Goal: Task Accomplishment & Management: Manage account settings

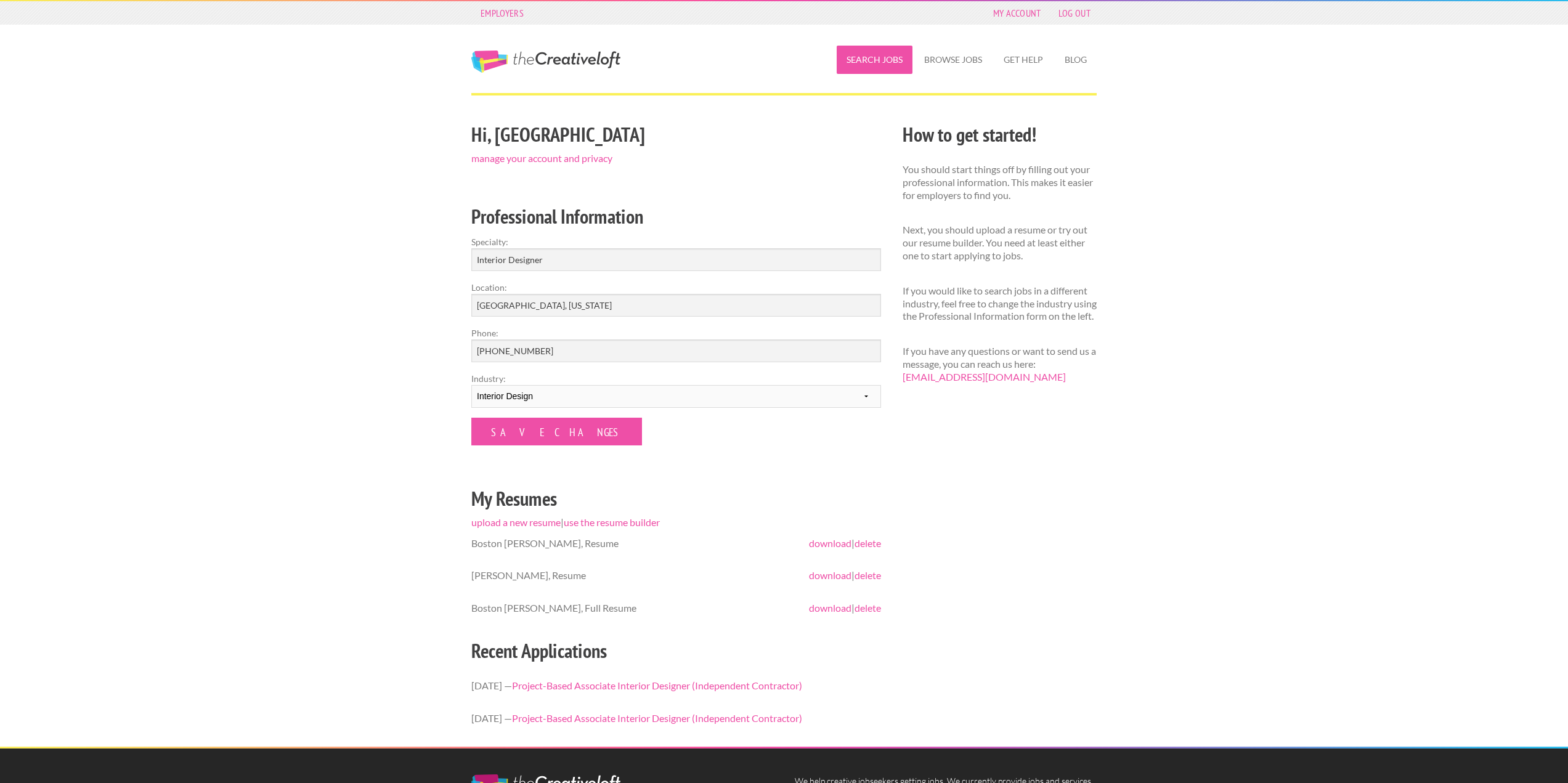
click at [864, 59] on link "Search Jobs" at bounding box center [874, 60] width 76 height 28
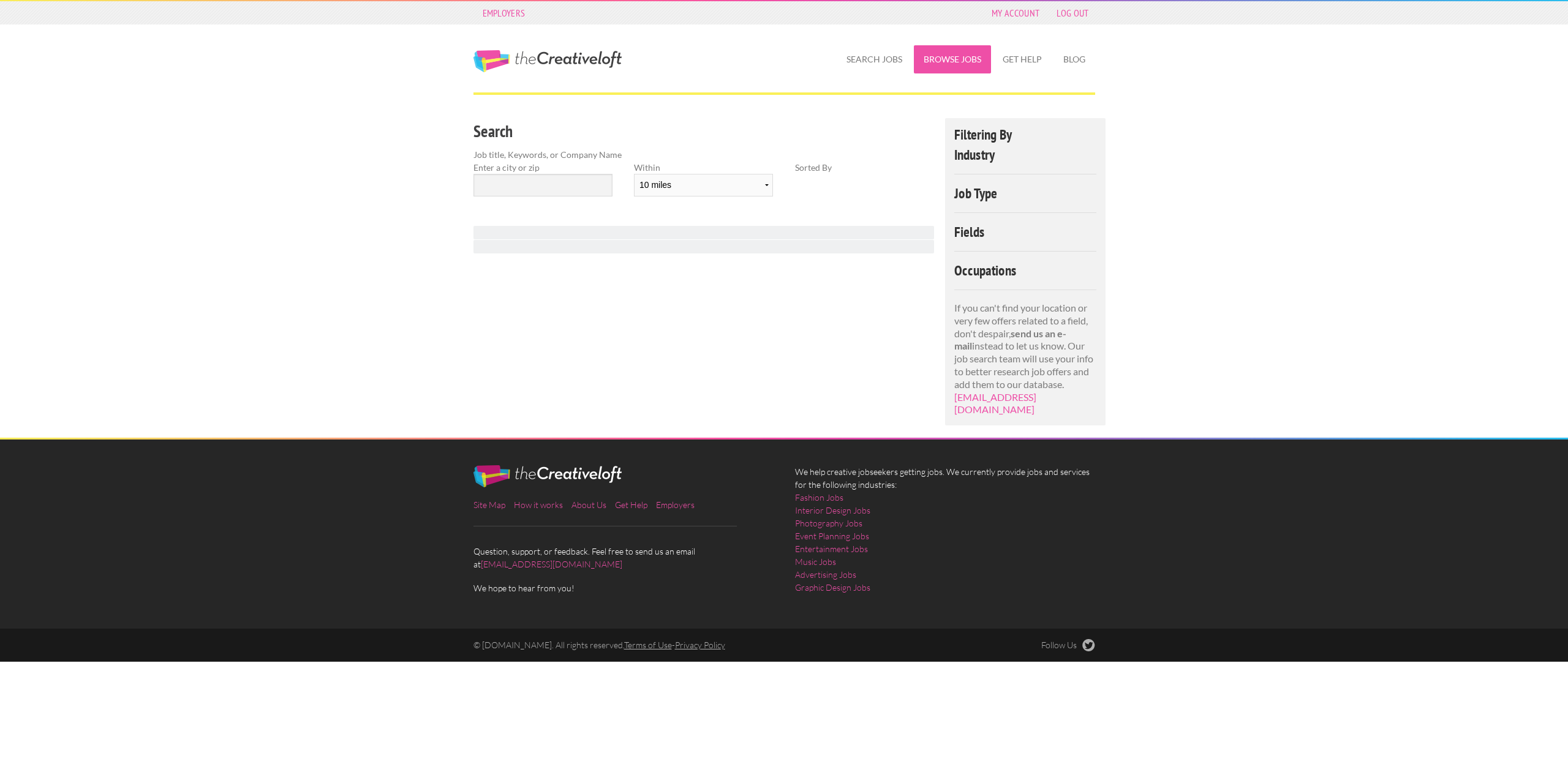
click at [948, 63] on link "Browse Jobs" at bounding box center [952, 59] width 77 height 28
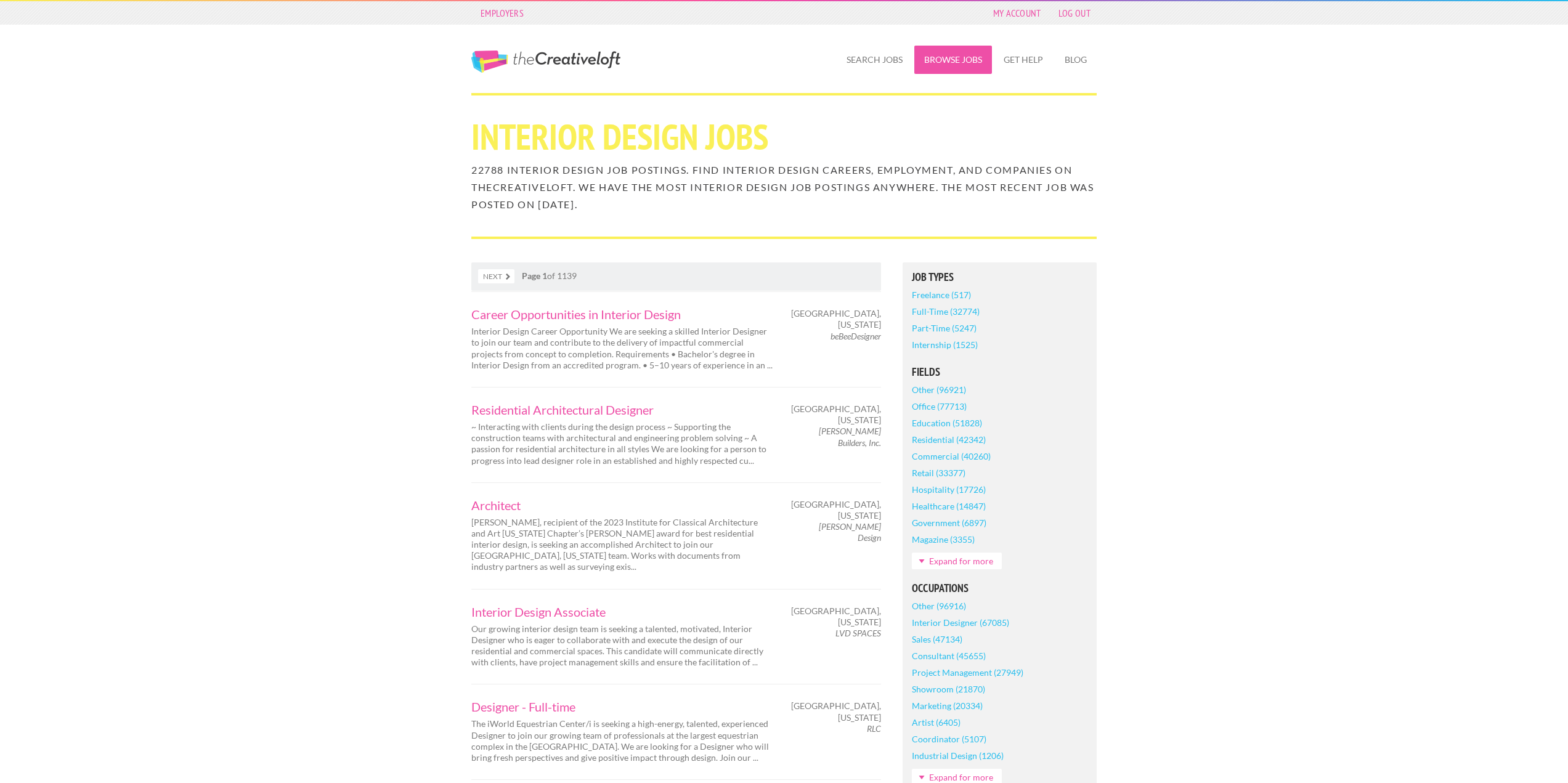
click at [919, 60] on link "Browse Jobs" at bounding box center [953, 60] width 77 height 28
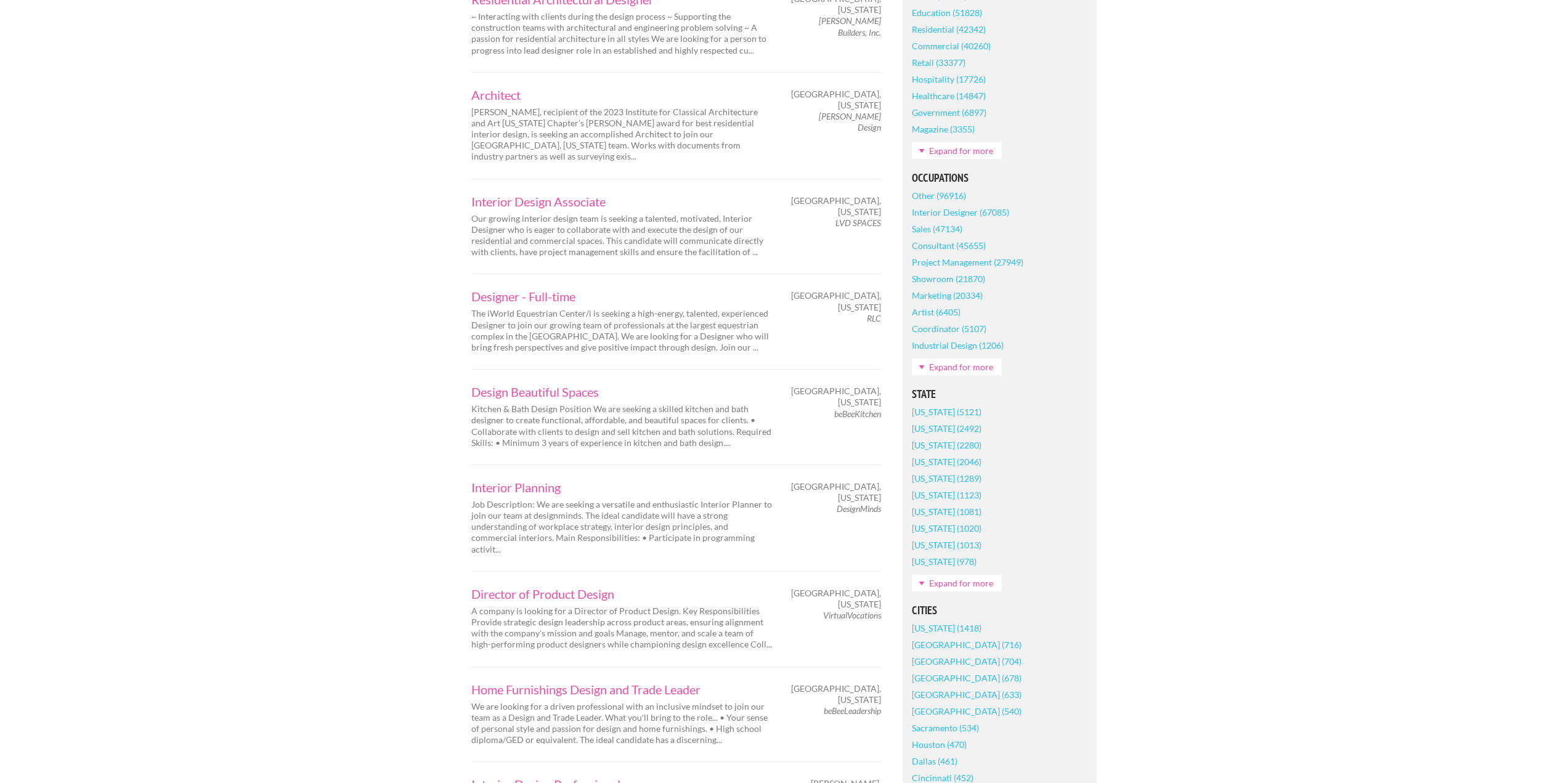
scroll to position [432, 0]
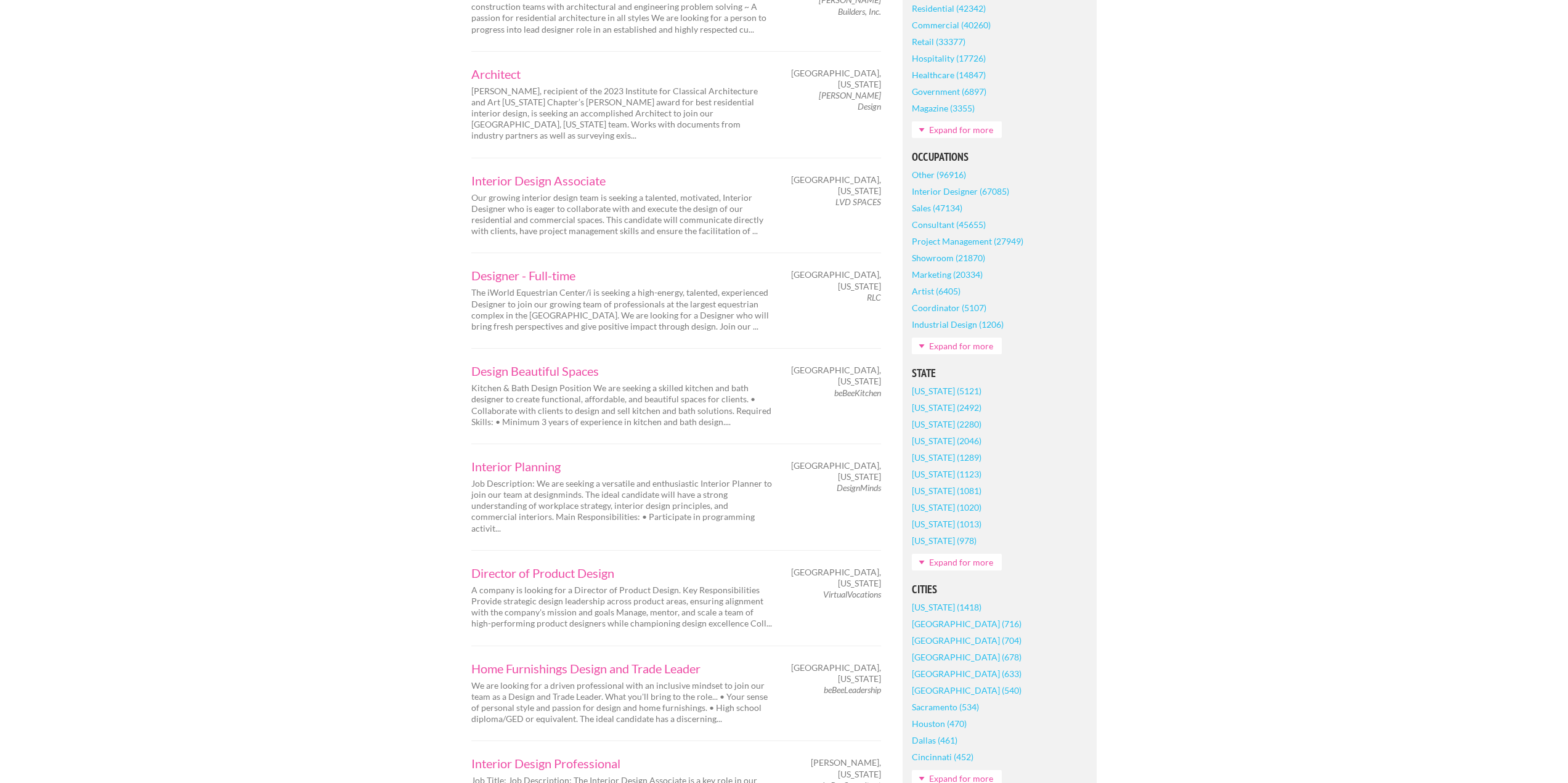
click at [938, 562] on link "Expand for more" at bounding box center [957, 562] width 90 height 17
click at [927, 523] on link "[US_STATE] (1013)" at bounding box center [946, 524] width 70 height 17
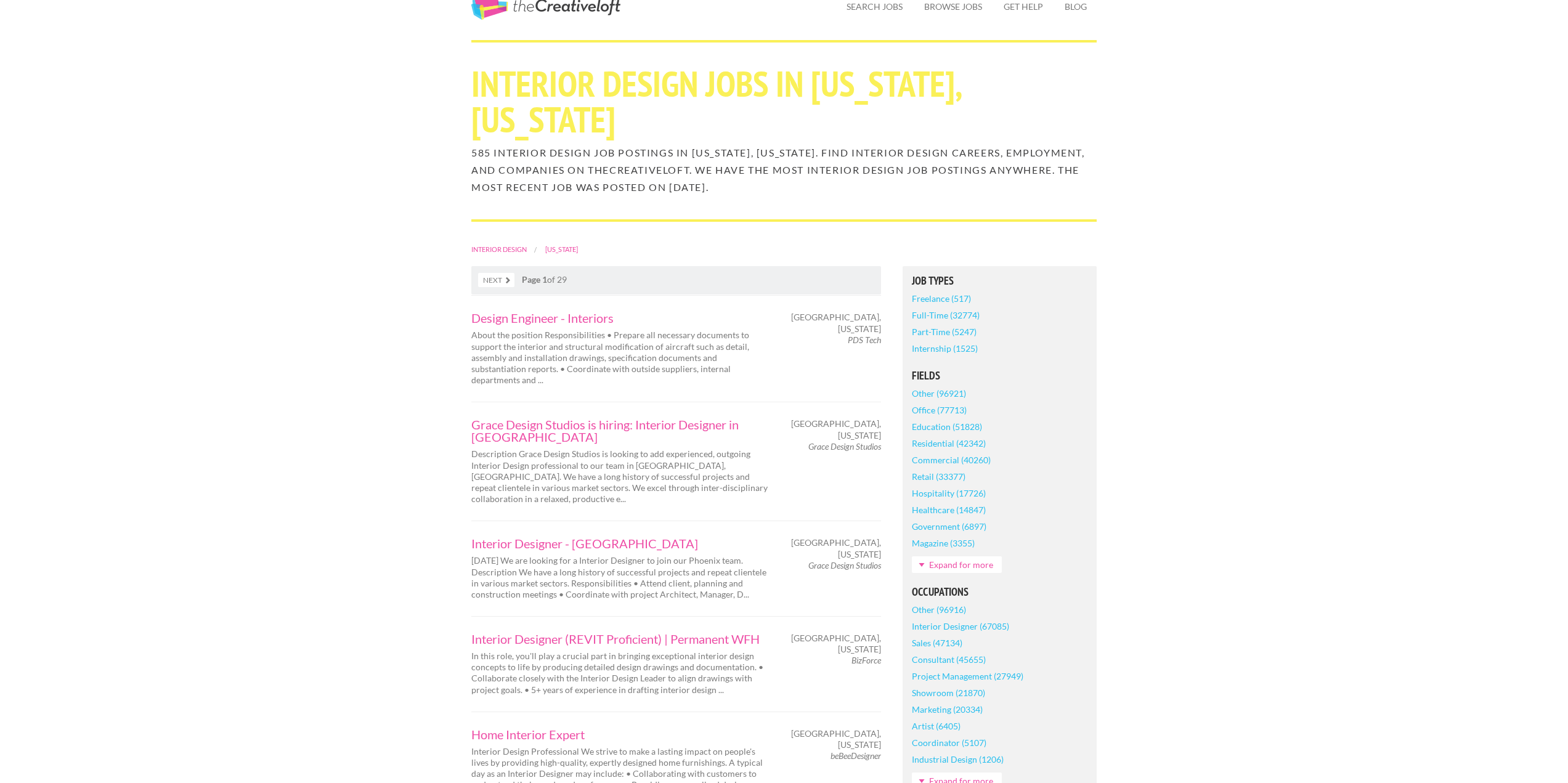
scroll to position [185, 0]
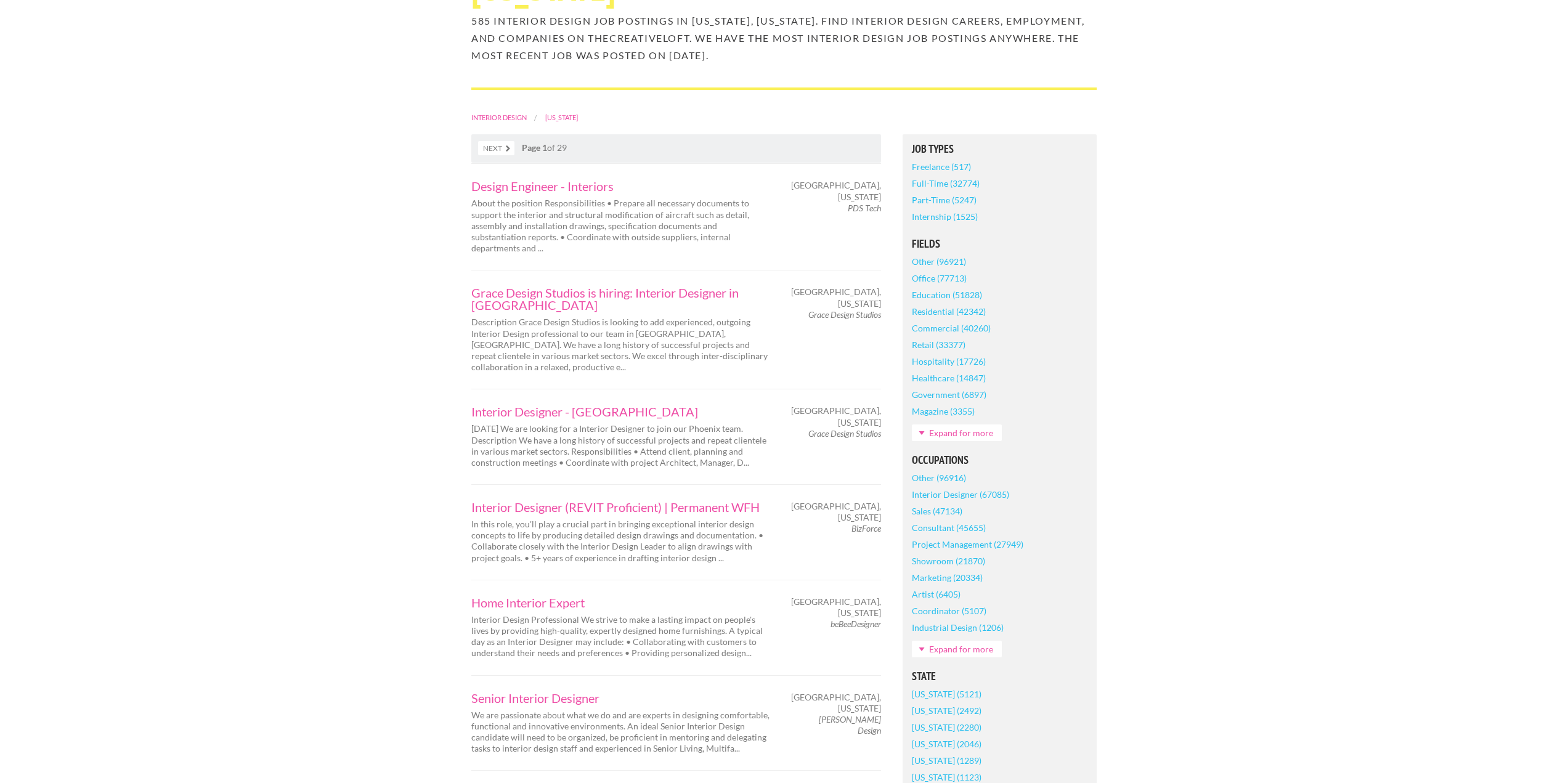
click at [944, 425] on link "Expand for more" at bounding box center [957, 433] width 90 height 17
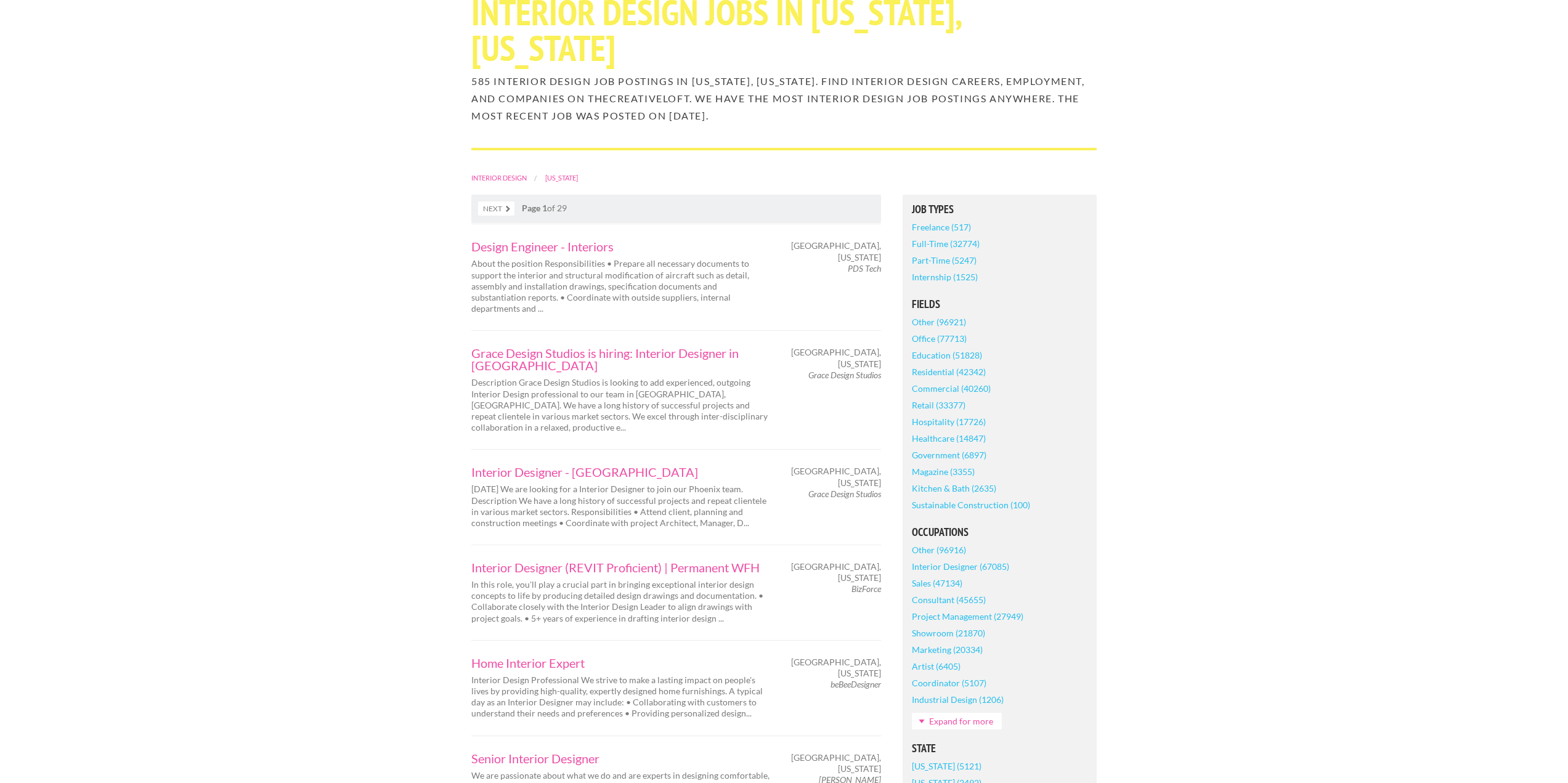
scroll to position [123, 0]
click at [559, 175] on link "[US_STATE]" at bounding box center [562, 179] width 32 height 8
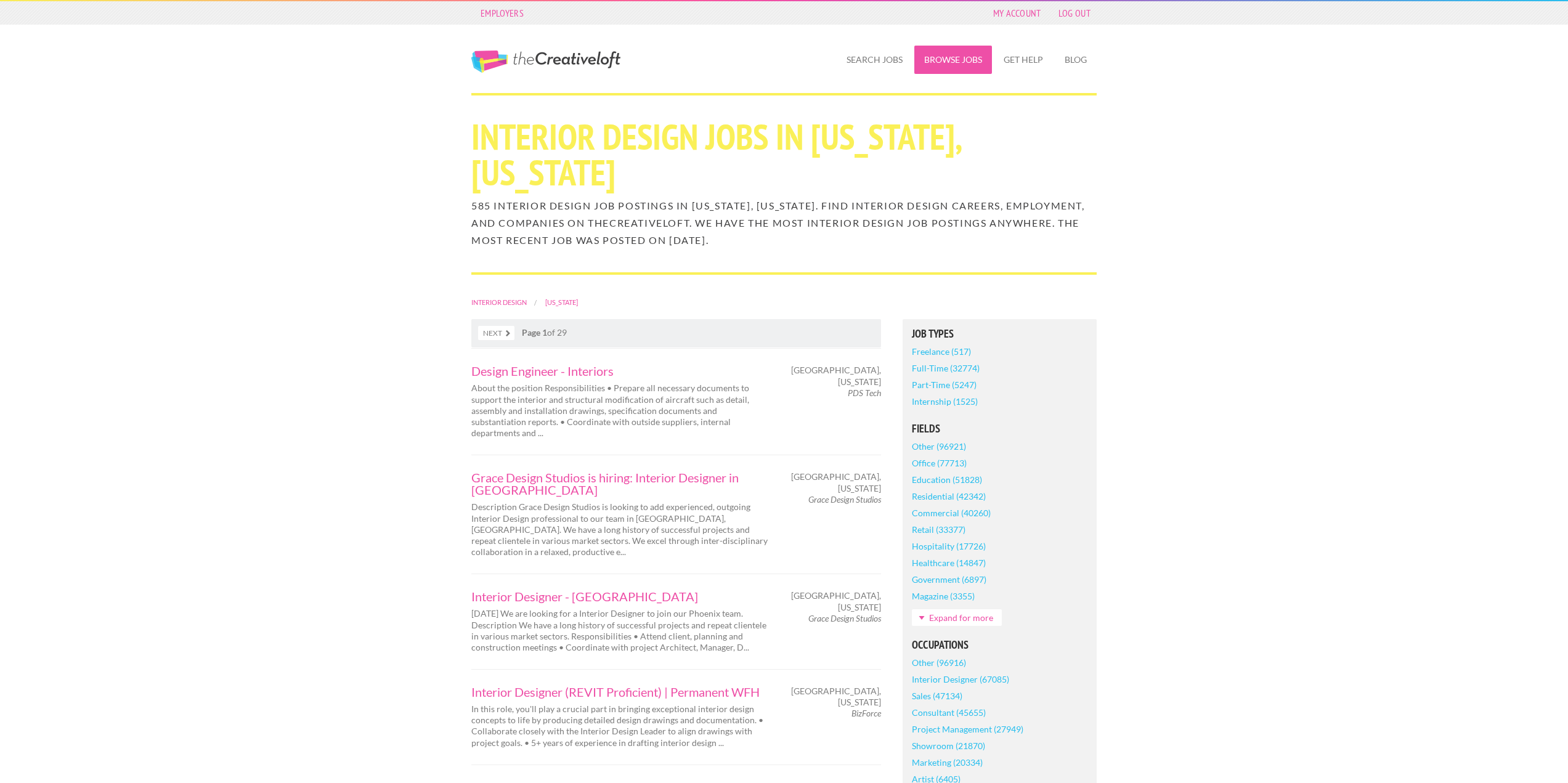
click at [955, 53] on link "Browse Jobs" at bounding box center [953, 60] width 77 height 28
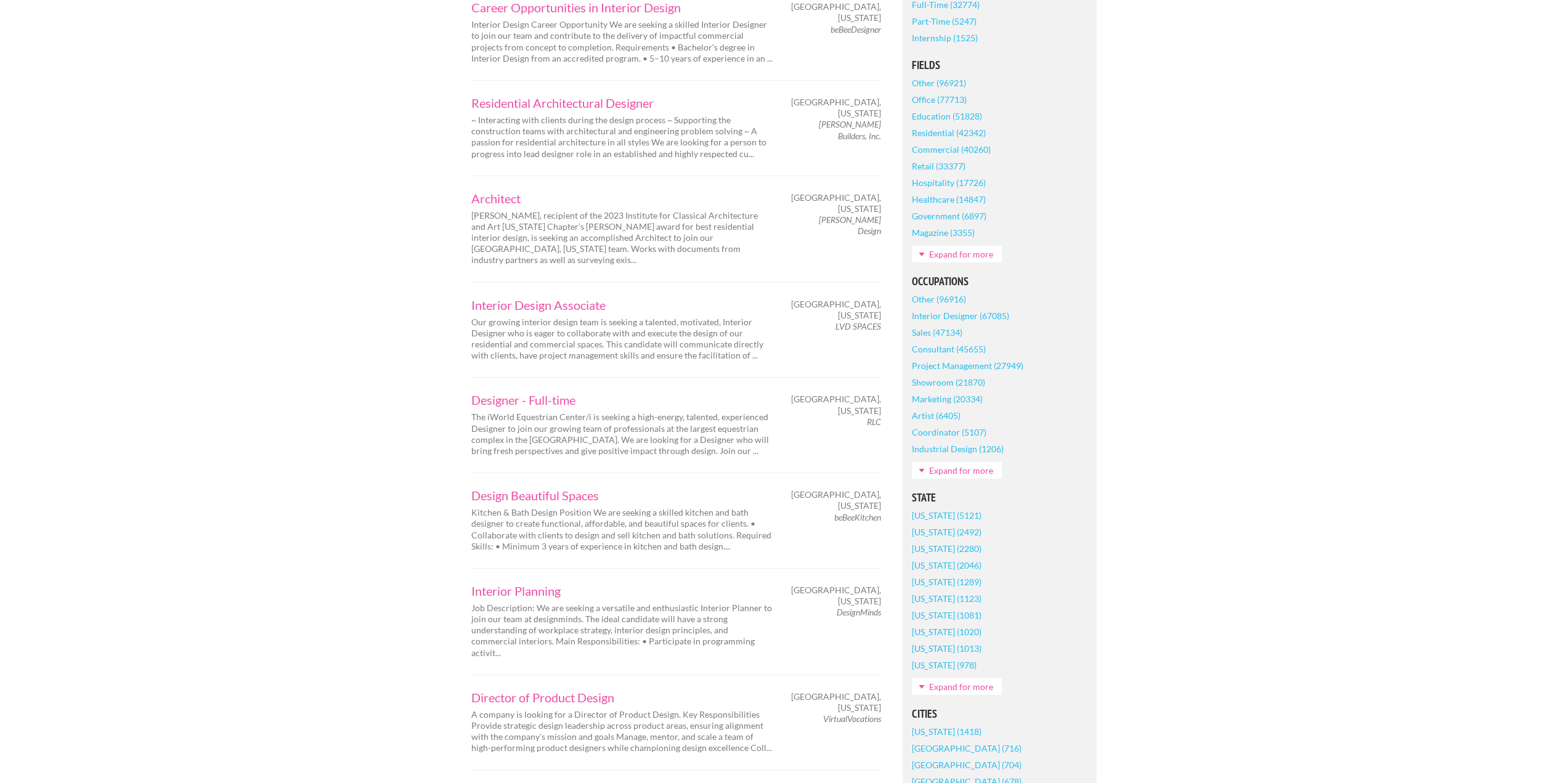
scroll to position [308, 0]
click at [947, 648] on link "[US_STATE] (1013)" at bounding box center [946, 647] width 70 height 17
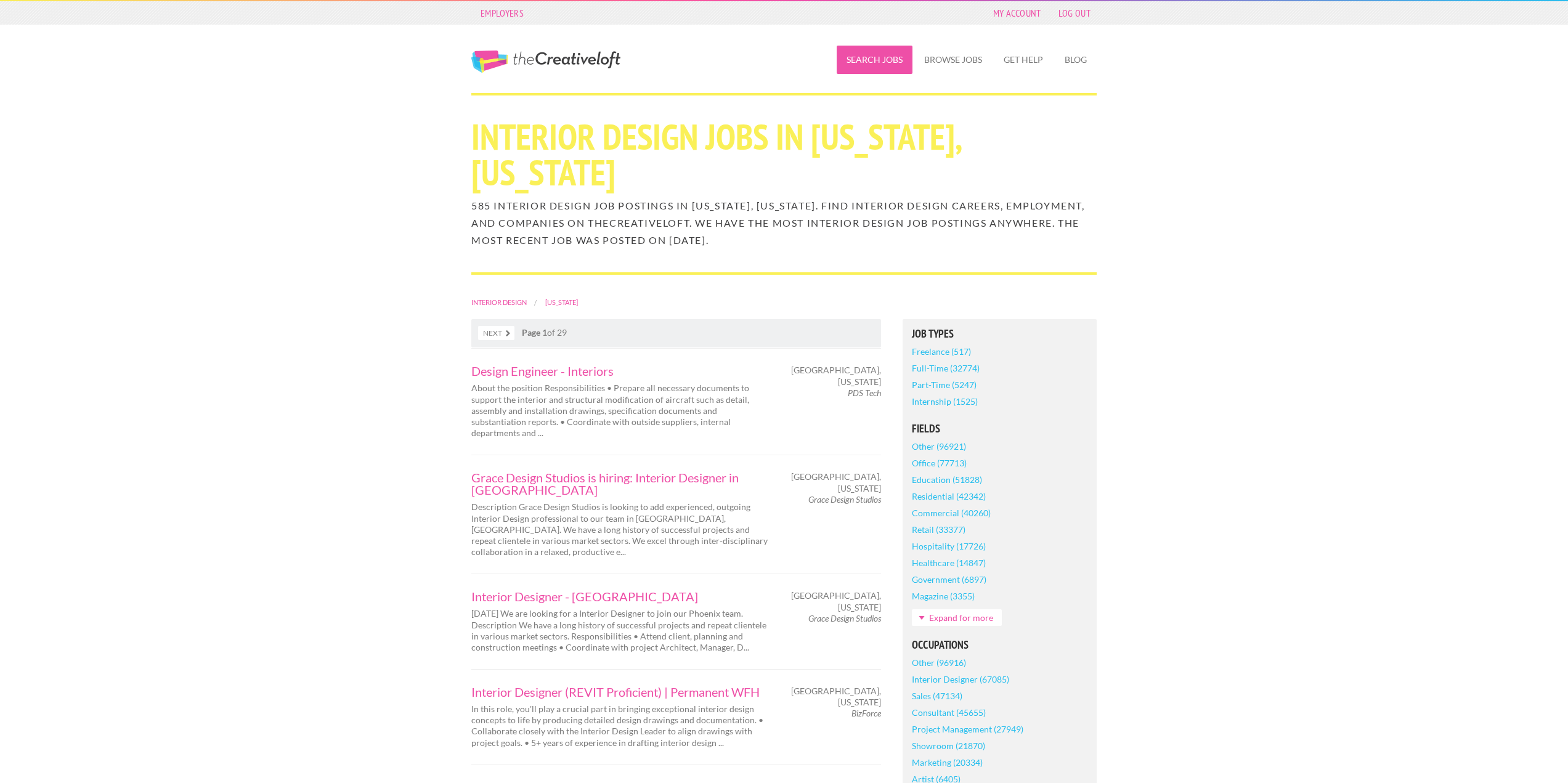
click at [867, 57] on link "Search Jobs" at bounding box center [874, 60] width 76 height 28
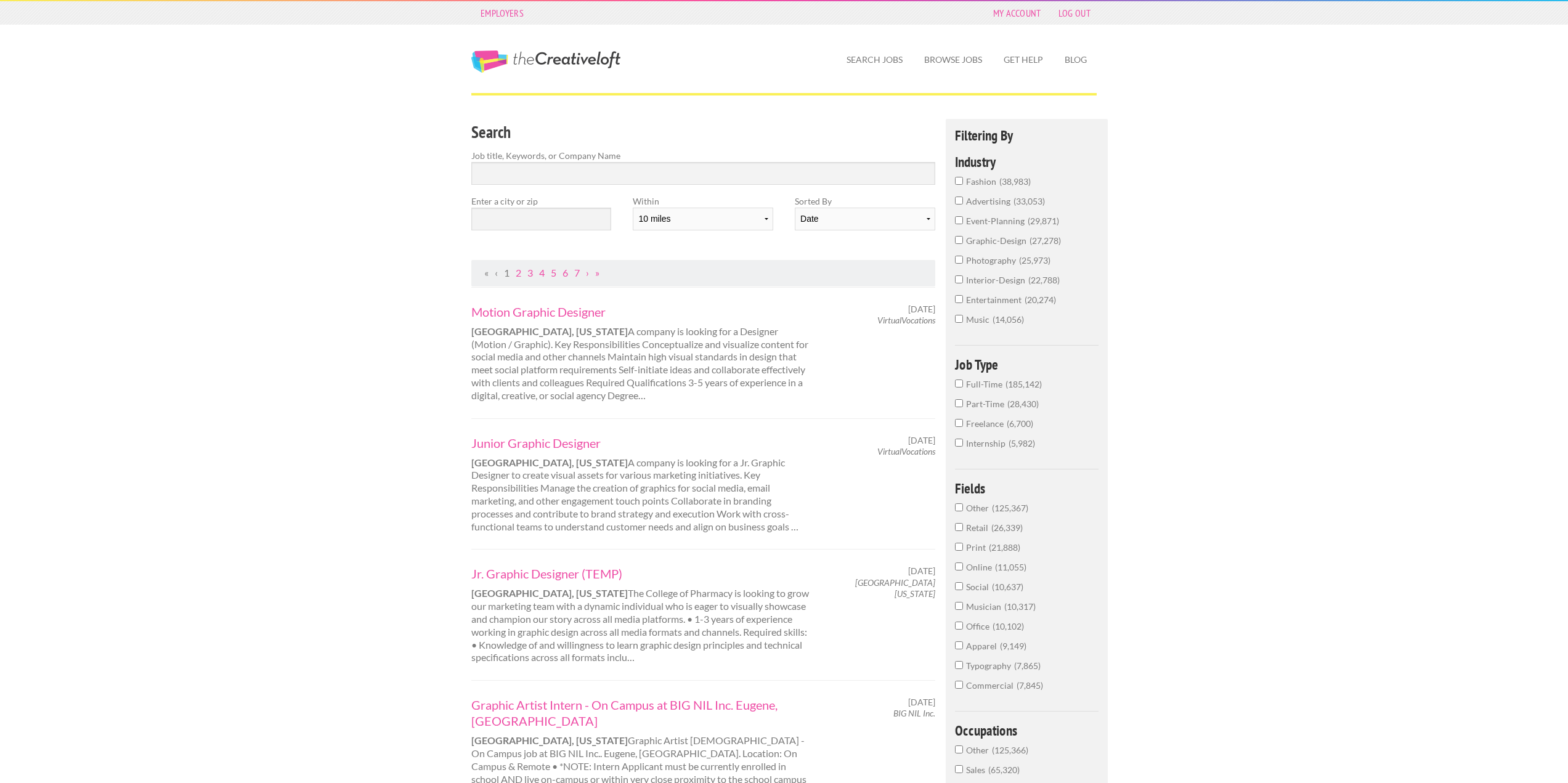
click at [650, 155] on label "Job title, Keywords, or Company Name" at bounding box center [704, 155] width 464 height 13
click at [633, 172] on input "Search" at bounding box center [704, 174] width 464 height 22
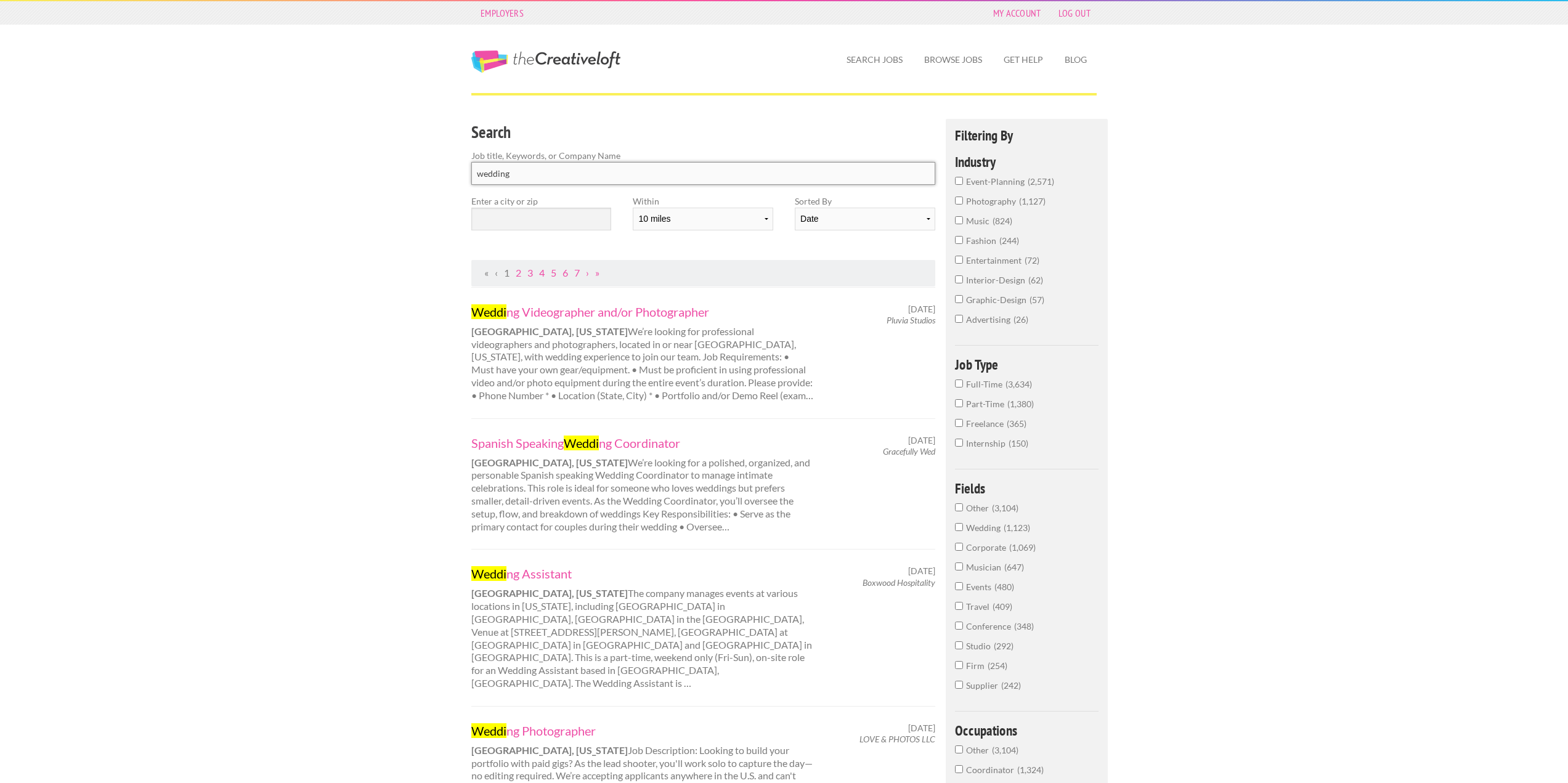
type input "wedding"
click button "submit" at bounding box center [0, 0] width 0 height 0
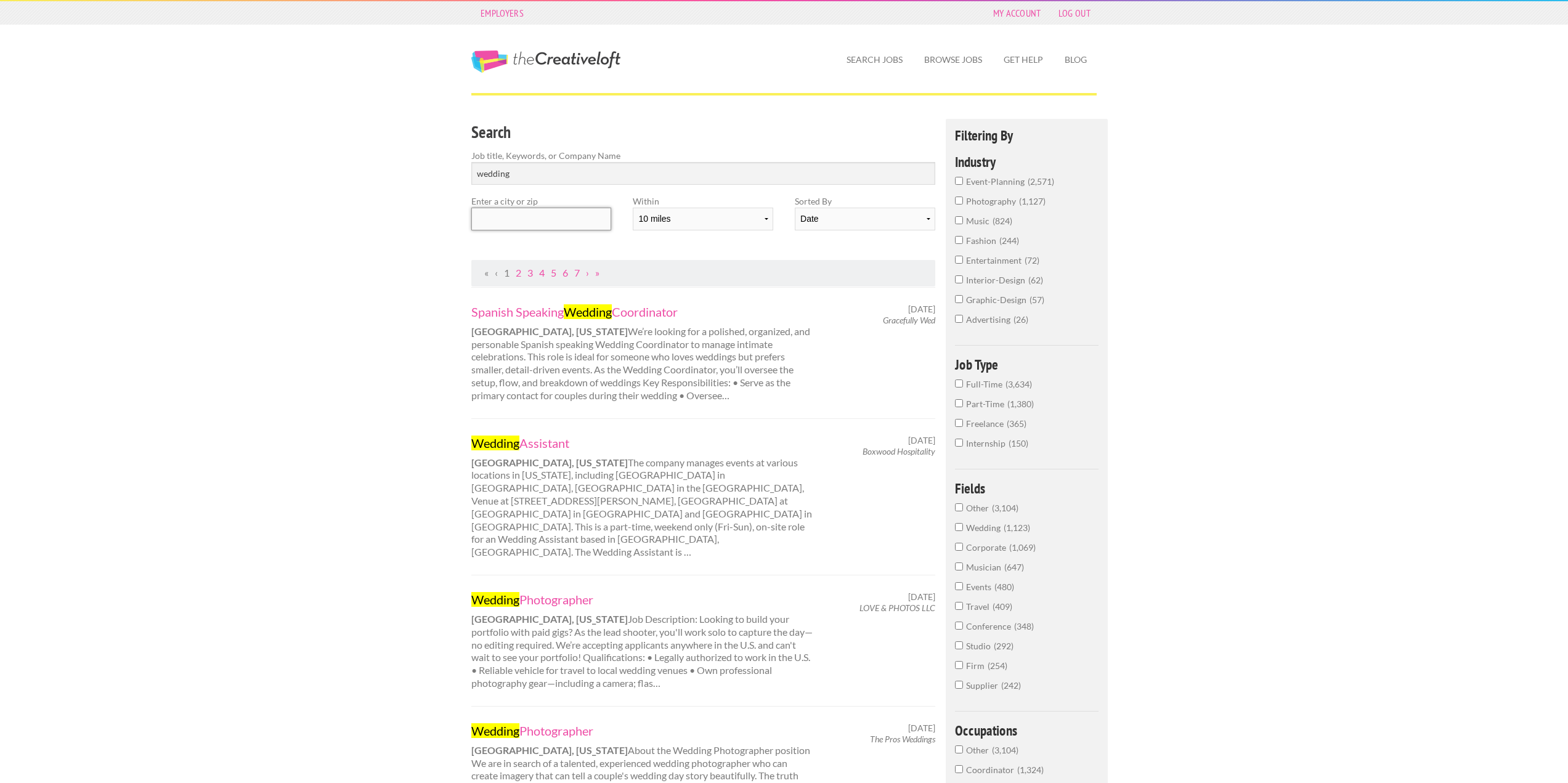
click at [569, 208] on input "text" at bounding box center [541, 219] width 140 height 22
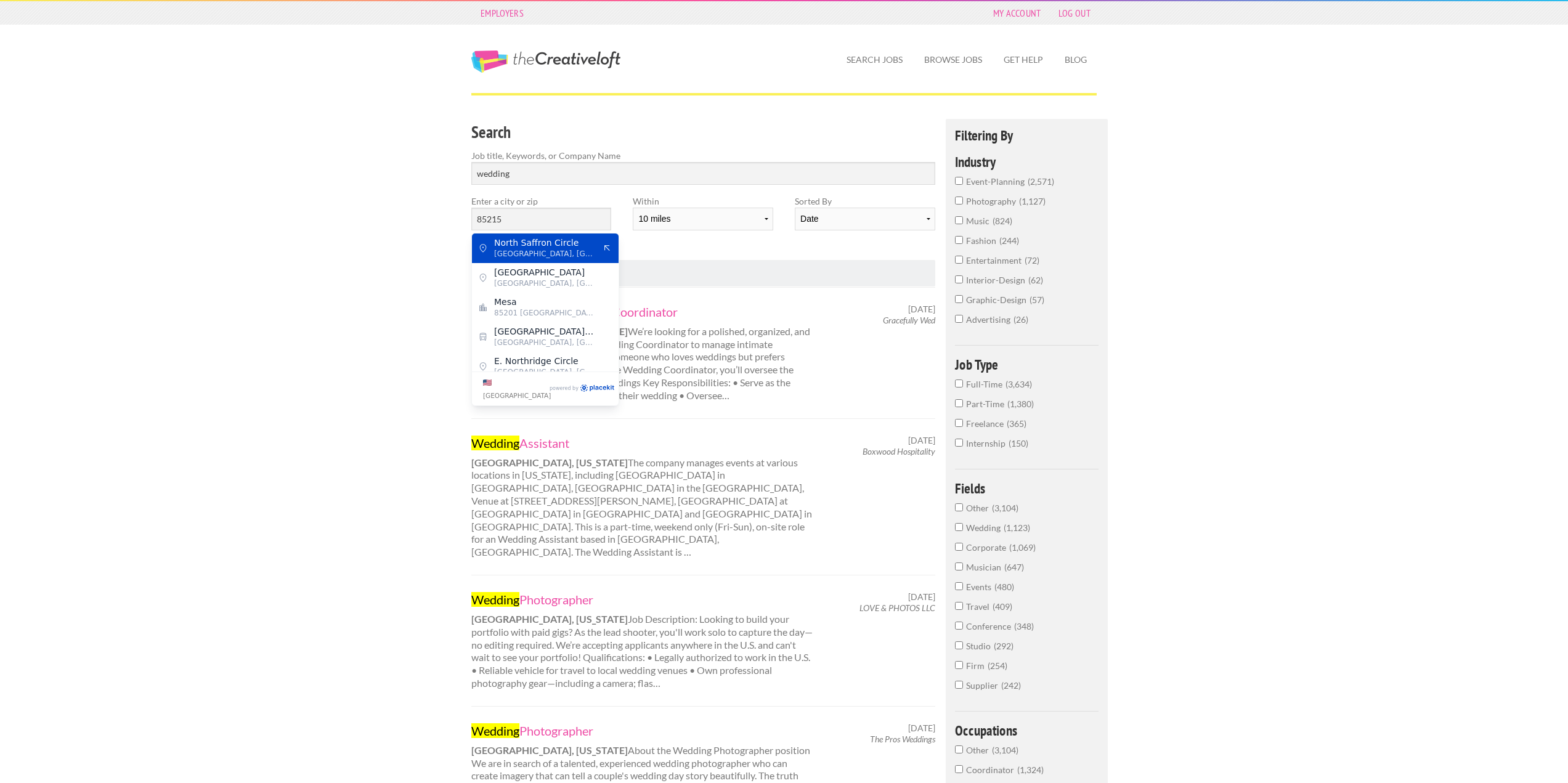
click at [523, 252] on span "Mesa, Maricopa County" at bounding box center [545, 254] width 101 height 11
type input "North Saffron Circle"
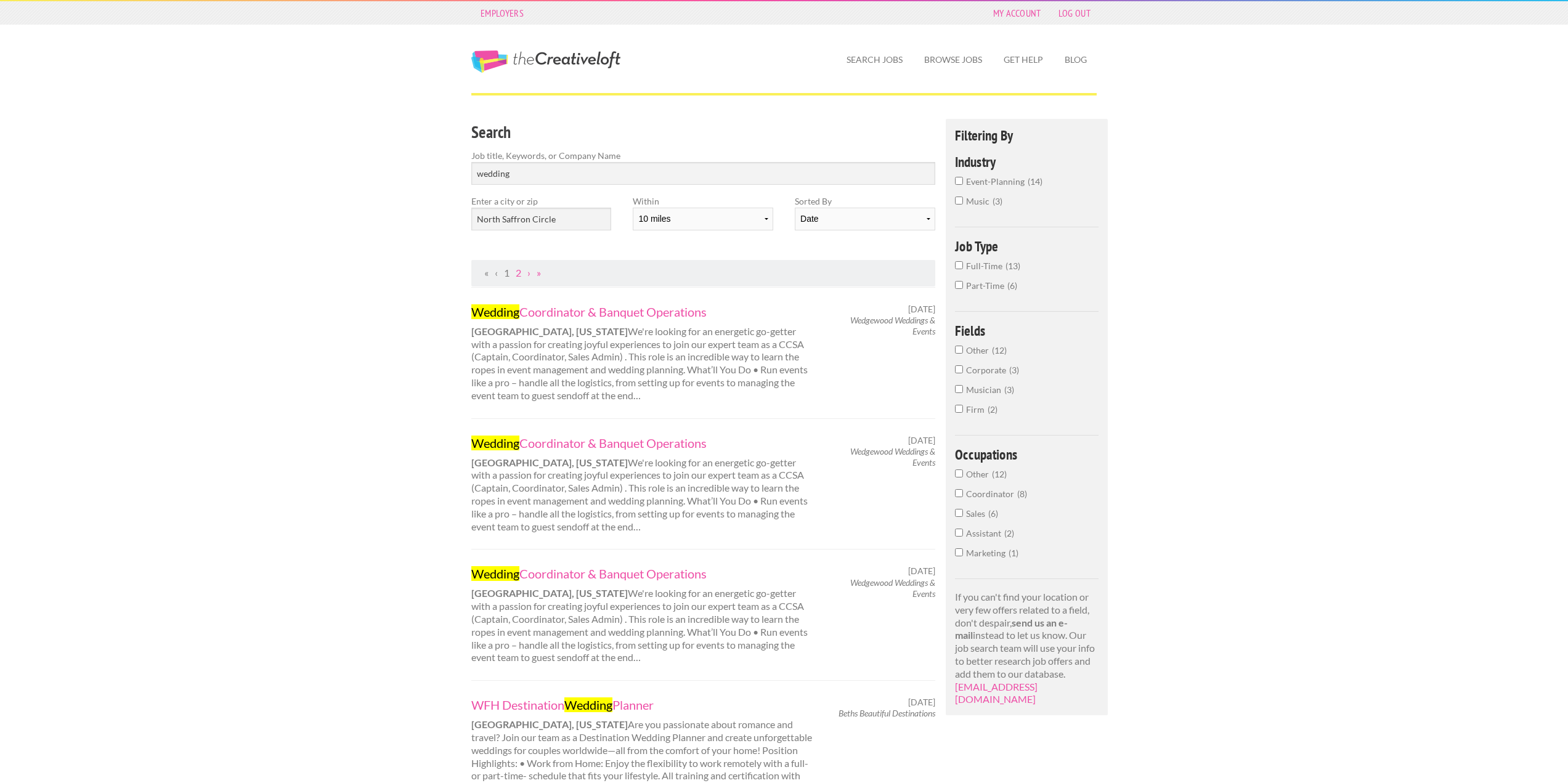
click at [890, 204] on label "Sorted By" at bounding box center [864, 201] width 140 height 13
click at [883, 212] on select "Date Relevance" at bounding box center [864, 219] width 140 height 22
click at [839, 211] on select "Date Relevance" at bounding box center [864, 219] width 140 height 22
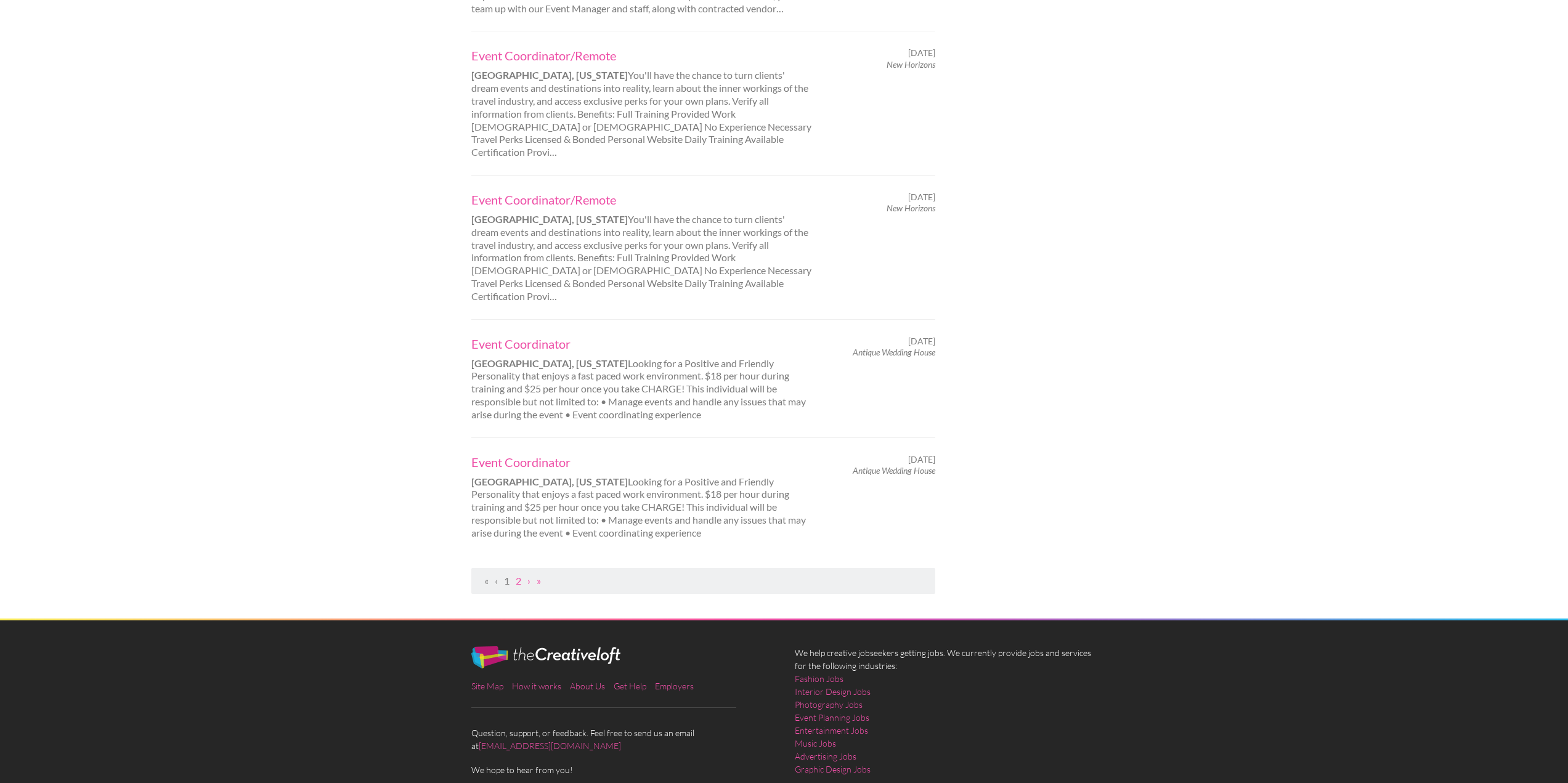
scroll to position [1047, 0]
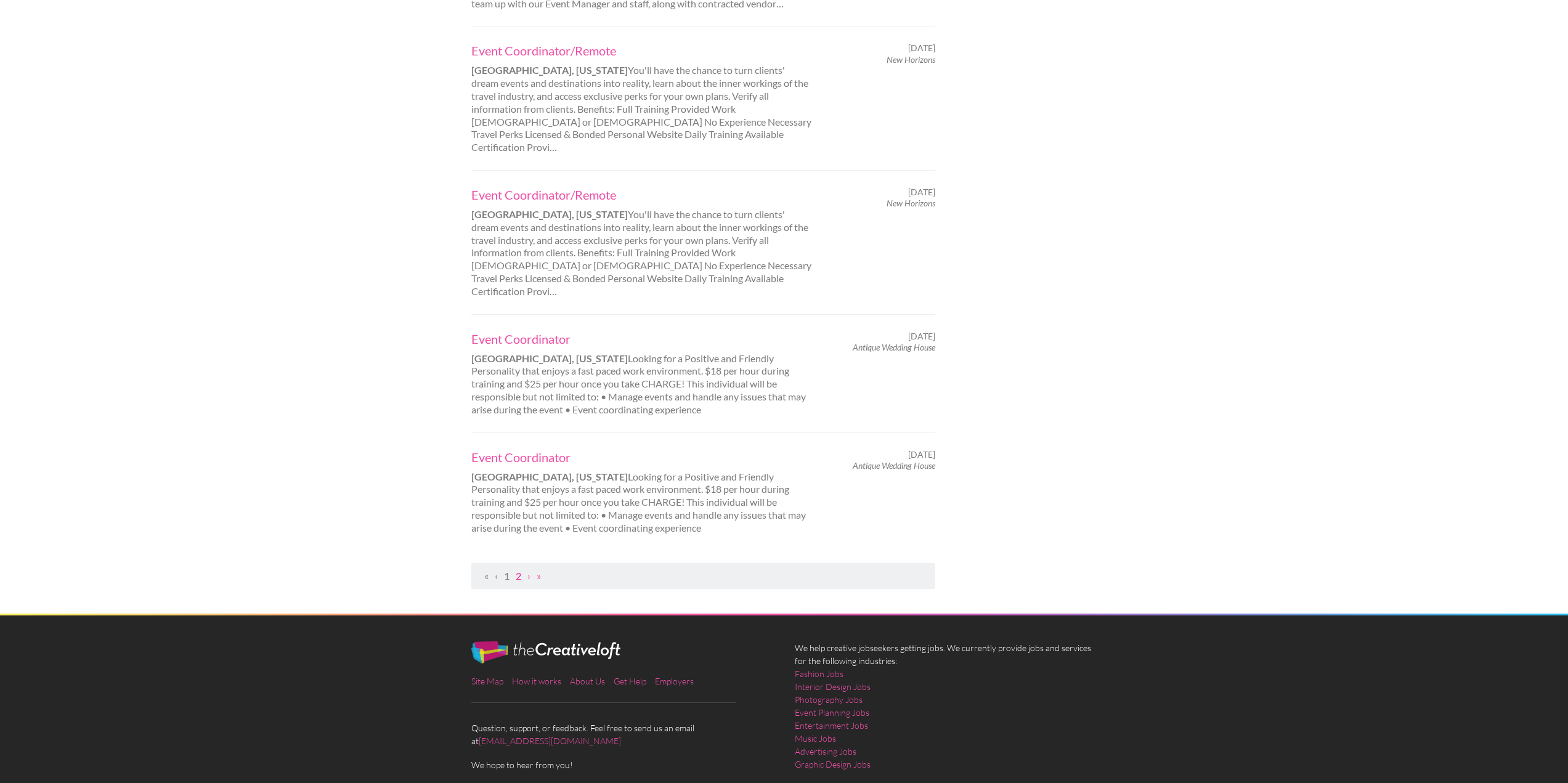
click at [517, 570] on link "2" at bounding box center [519, 576] width 6 height 12
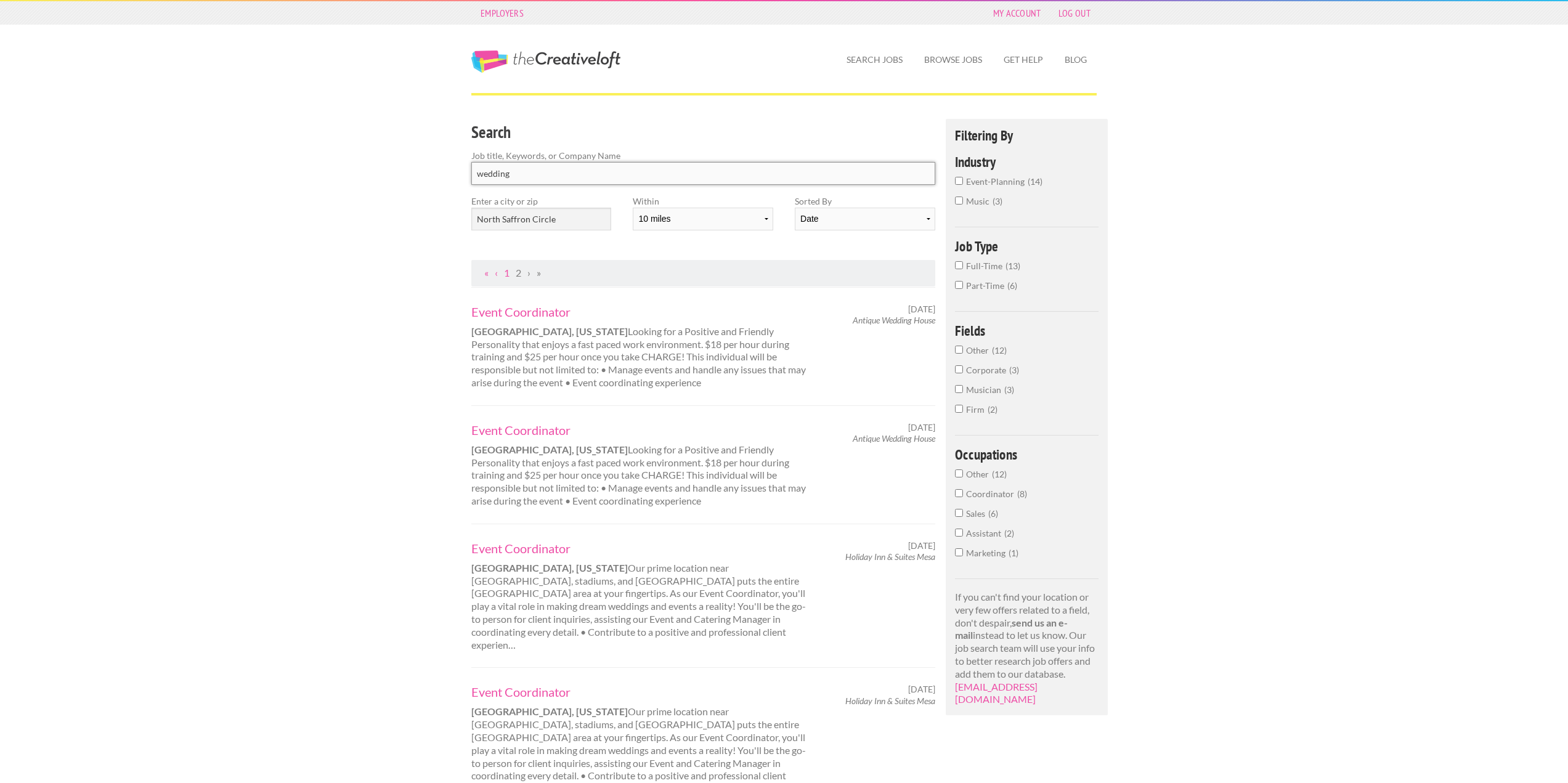
drag, startPoint x: 554, startPoint y: 179, endPoint x: 102, endPoint y: 231, distance: 455.0
click at [102, 232] on div "Employers My Account Log Out The Creative Loft Search Jobs Browse Jobs Get Help…" at bounding box center [784, 765] width 1568 height 1532
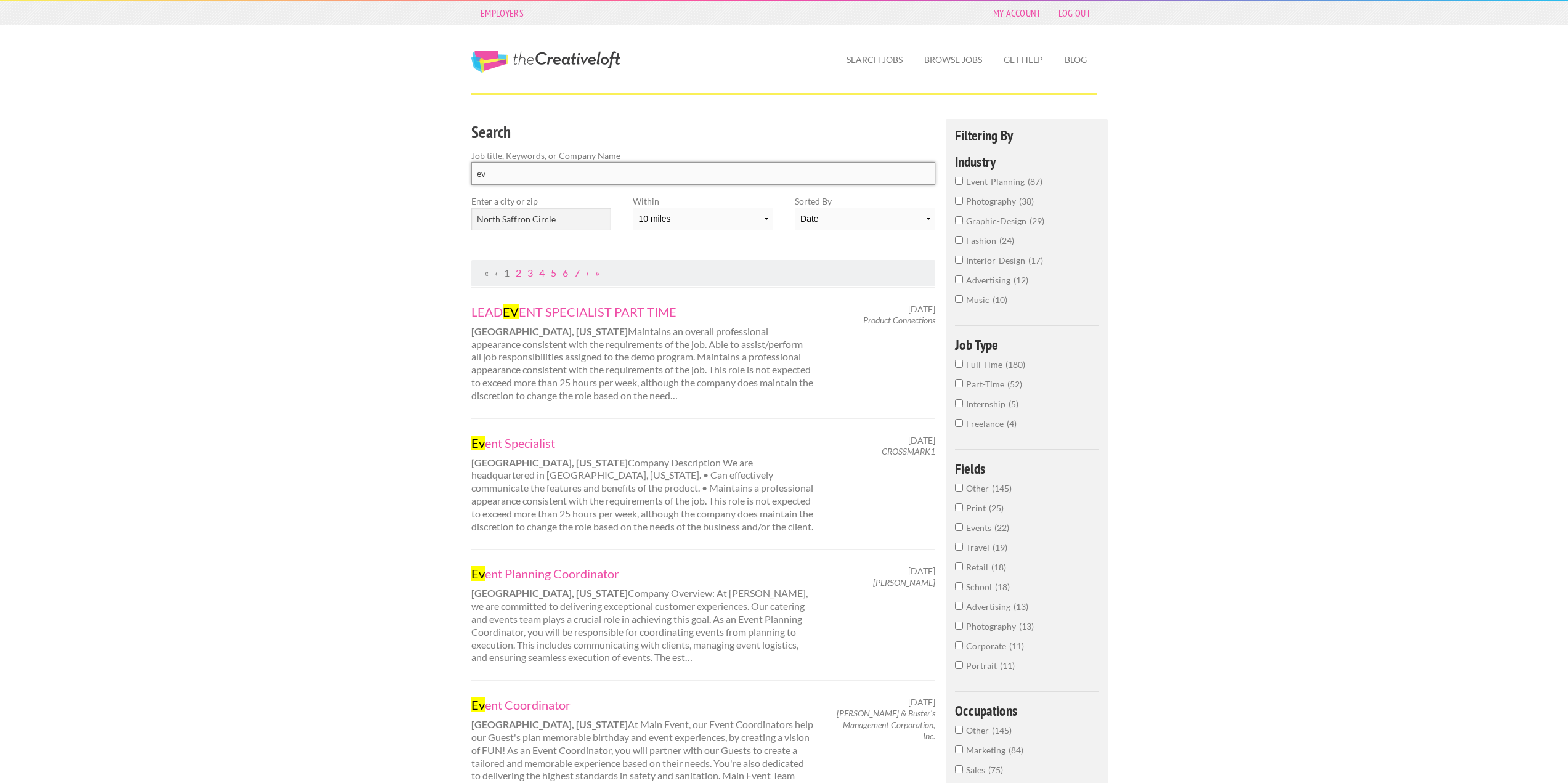
type input "e"
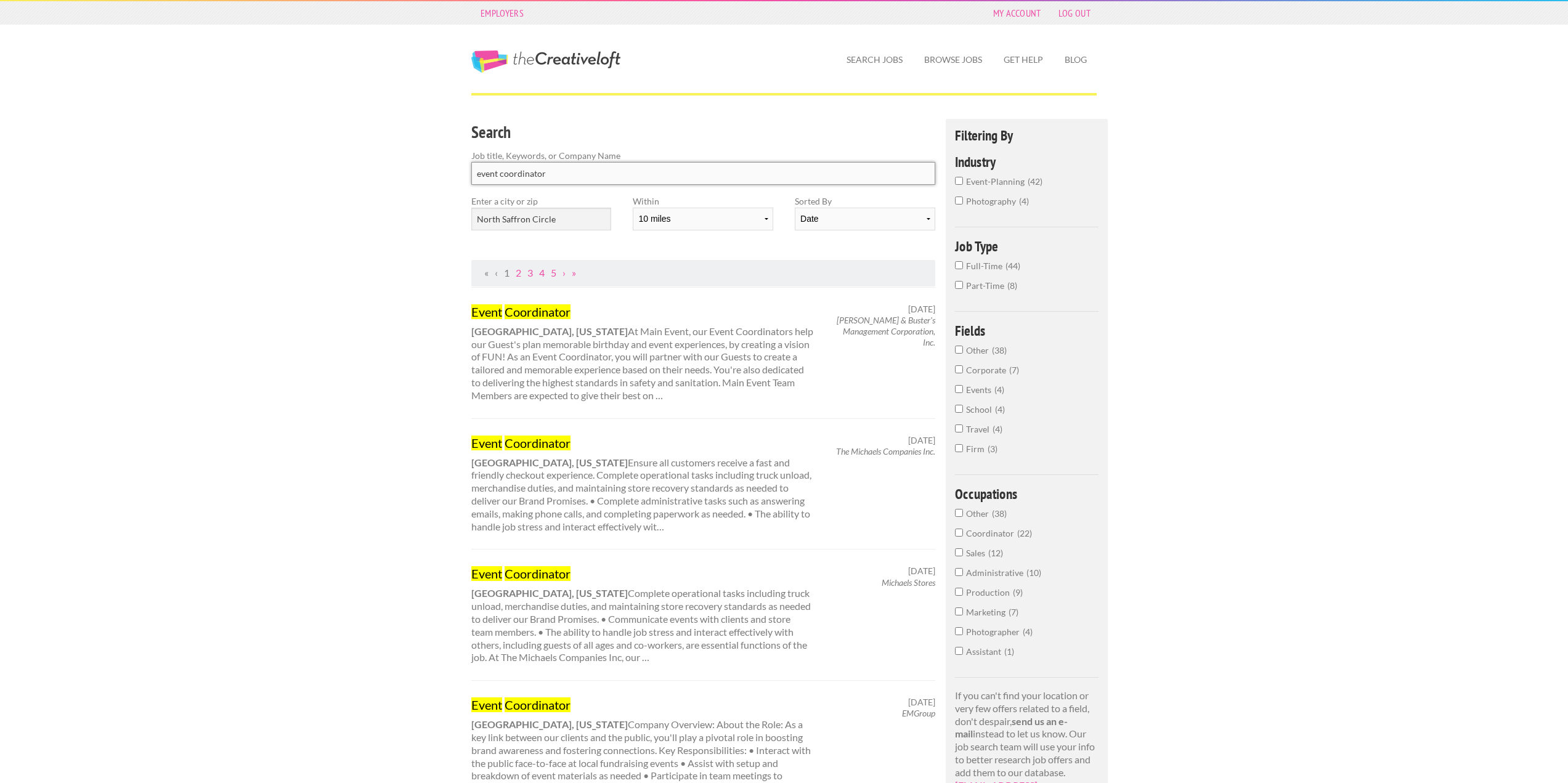
type input "event coordinator"
click button "submit" at bounding box center [0, 0] width 0 height 0
drag, startPoint x: 603, startPoint y: 148, endPoint x: 597, endPoint y: 171, distance: 23.8
click at [602, 150] on label "Job title, Keywords, or Company Name" at bounding box center [704, 155] width 464 height 13
drag, startPoint x: 592, startPoint y: 172, endPoint x: 99, endPoint y: 144, distance: 493.8
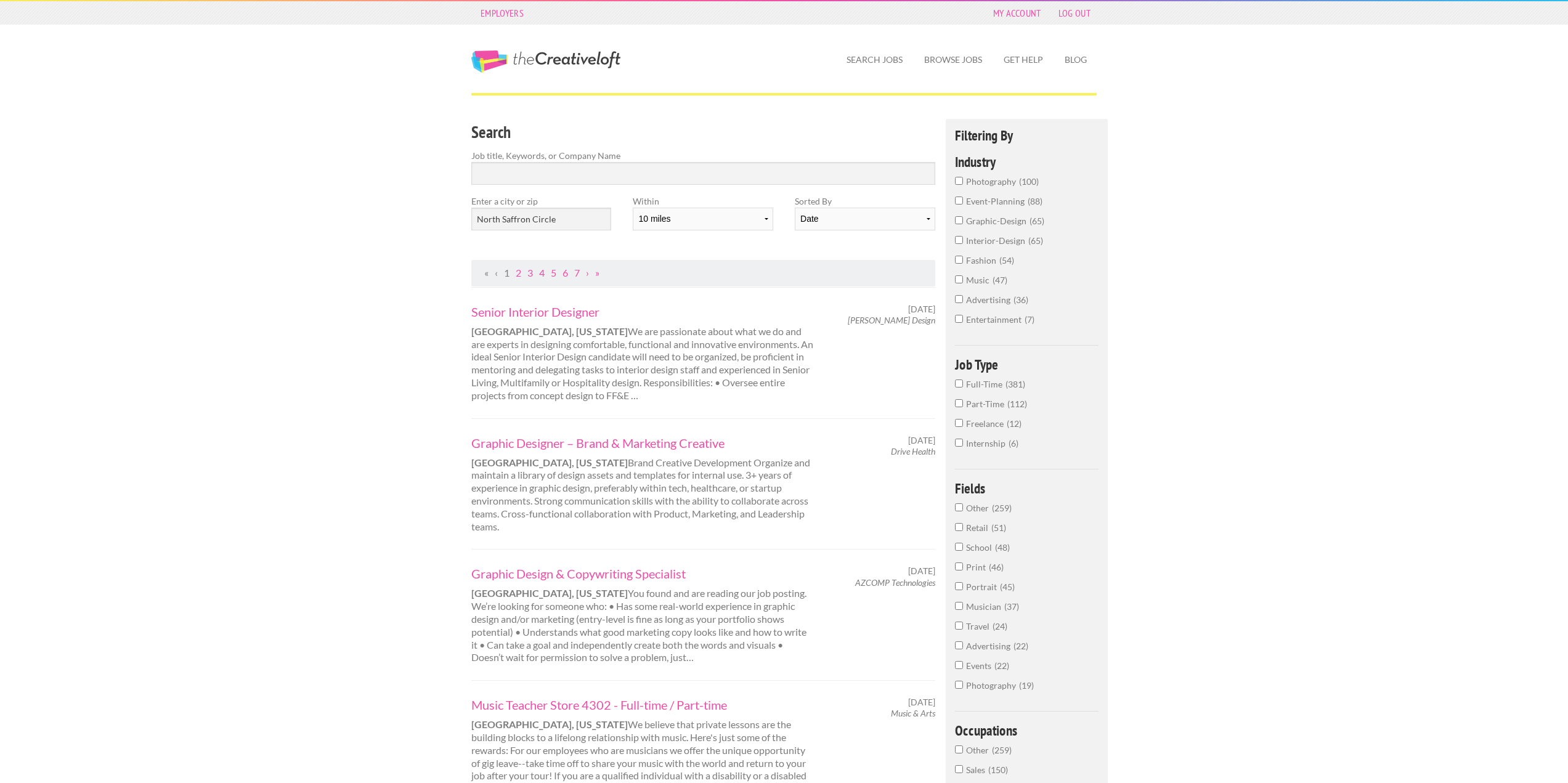
click at [996, 205] on span "event-planning" at bounding box center [997, 201] width 62 height 11
click at [963, 205] on input "event-planning 88" at bounding box center [959, 200] width 8 height 8
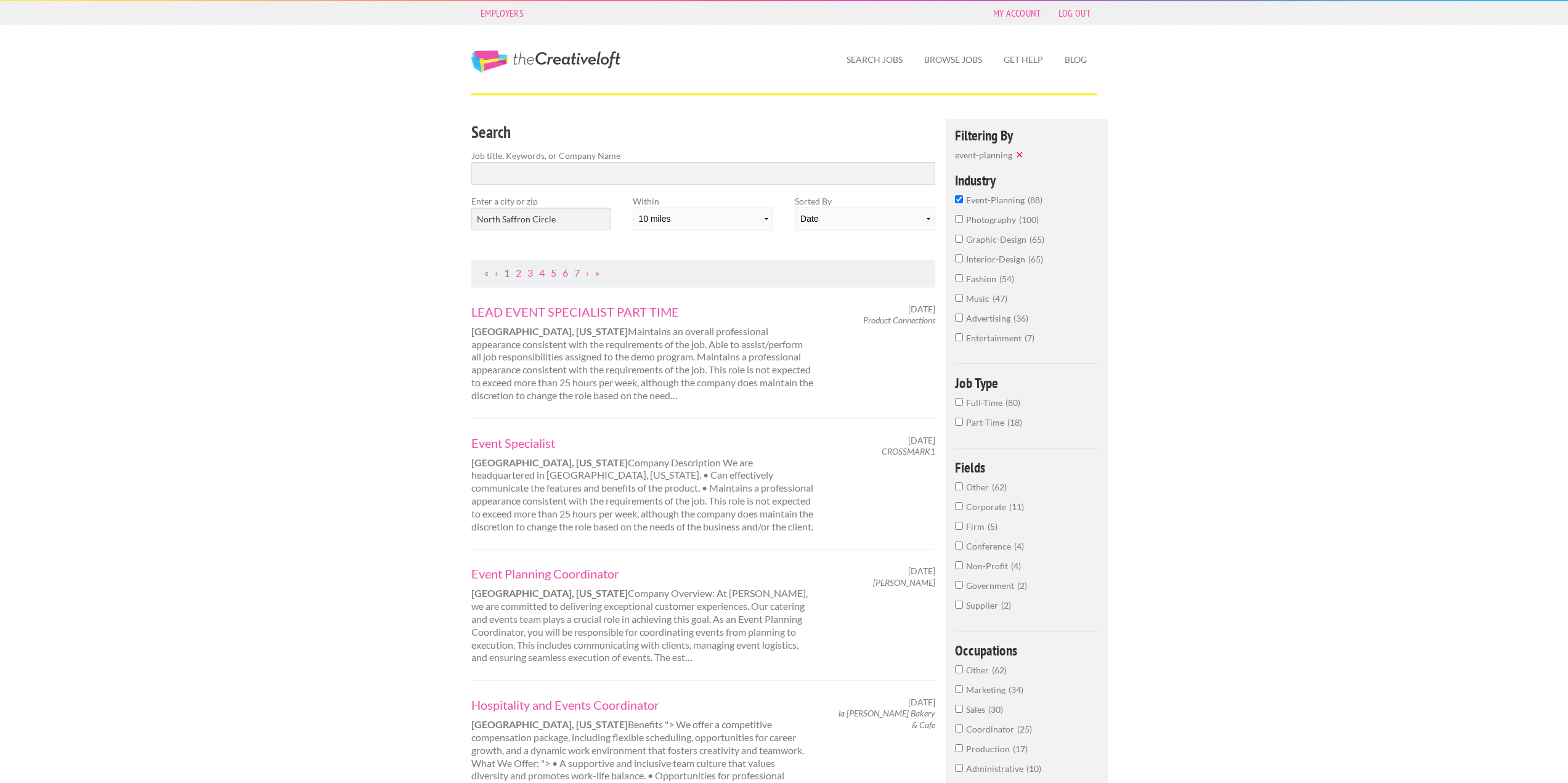
click at [988, 259] on span "interior-design" at bounding box center [997, 259] width 63 height 11
click at [963, 259] on input "interior-design 65" at bounding box center [959, 258] width 8 height 8
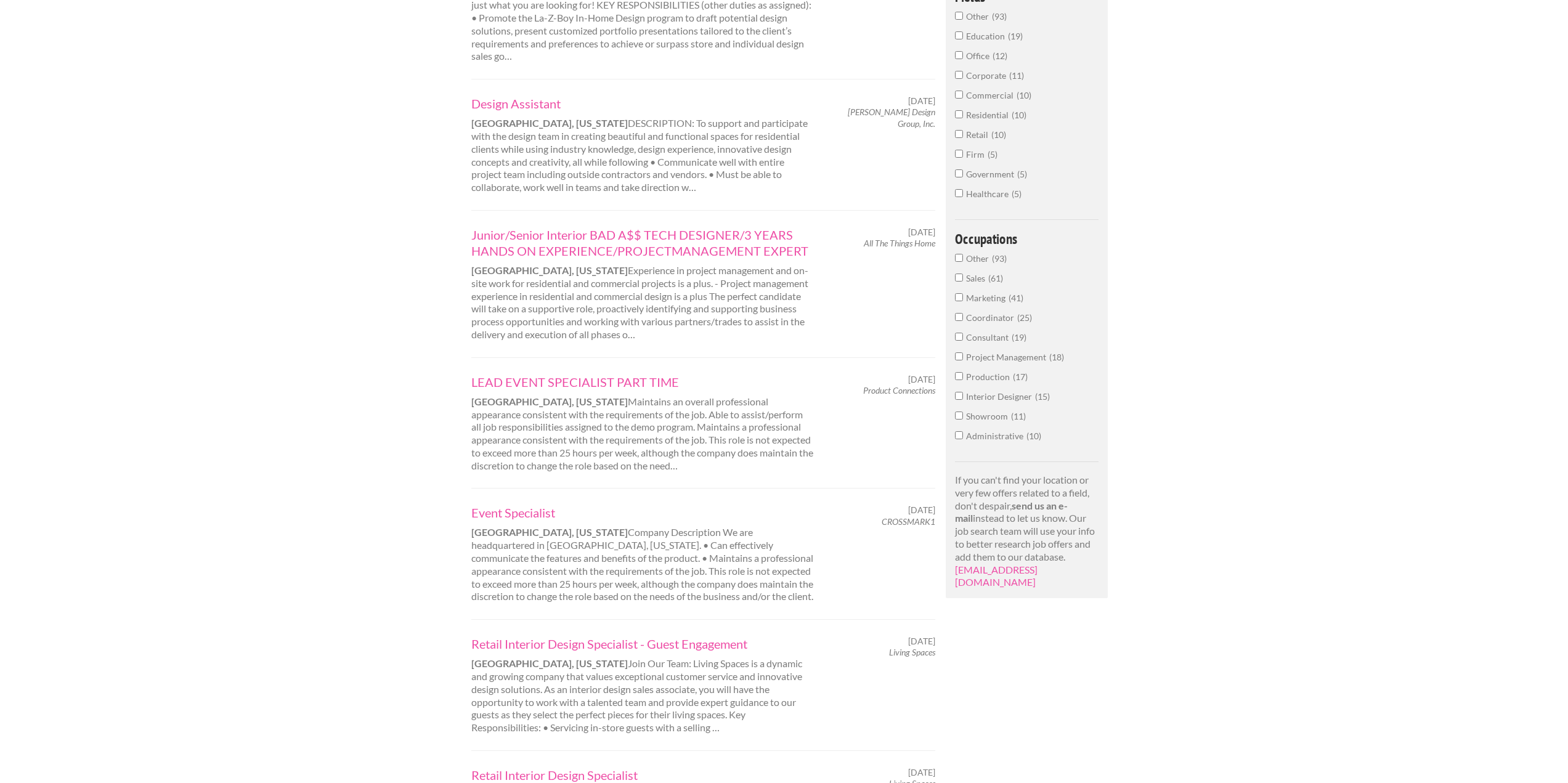
scroll to position [493, 0]
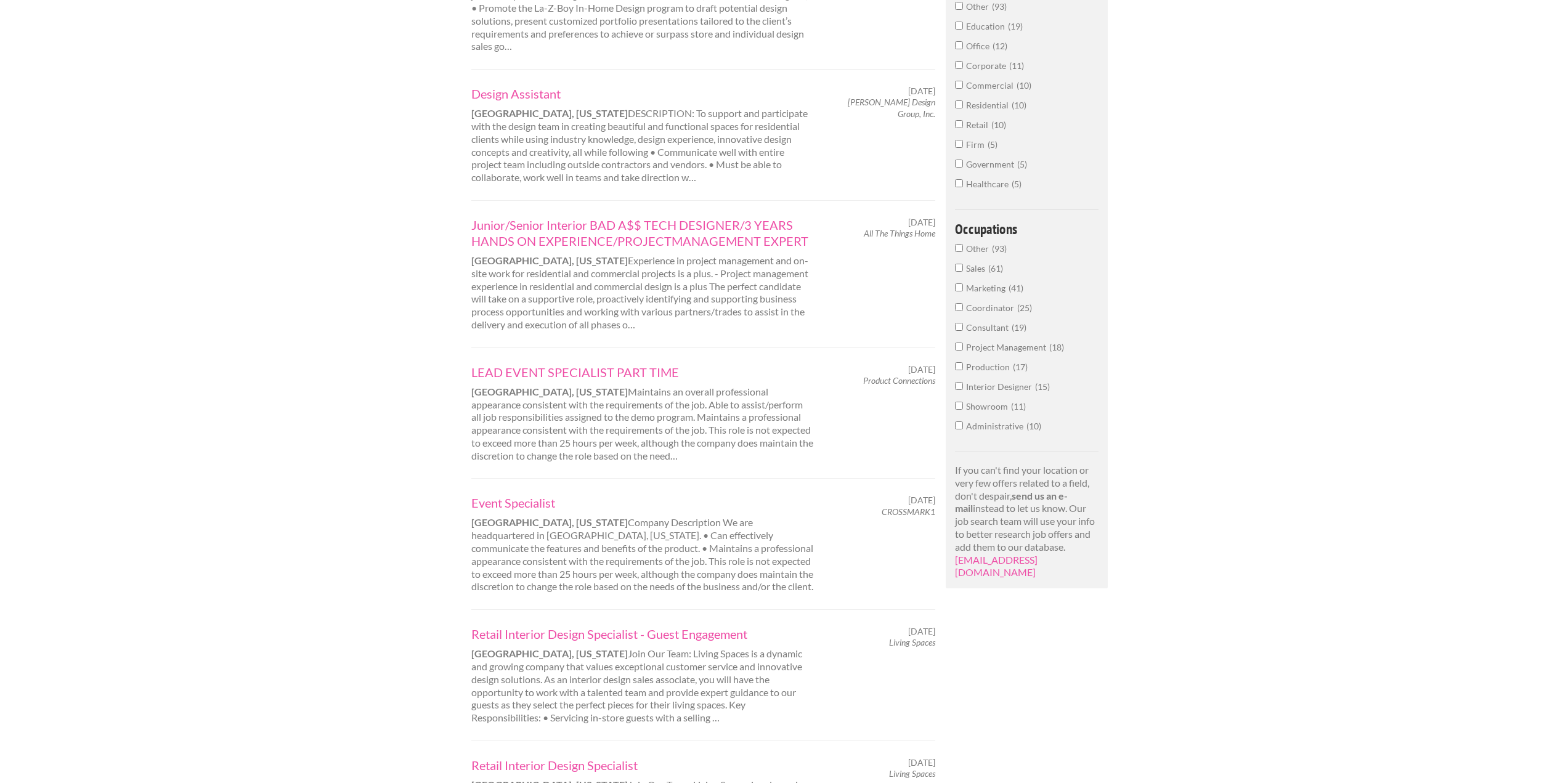
click at [278, 337] on div "Employers My Account Log Out The Creative Loft Search Jobs Browse Jobs Get Help…" at bounding box center [784, 473] width 1568 height 1931
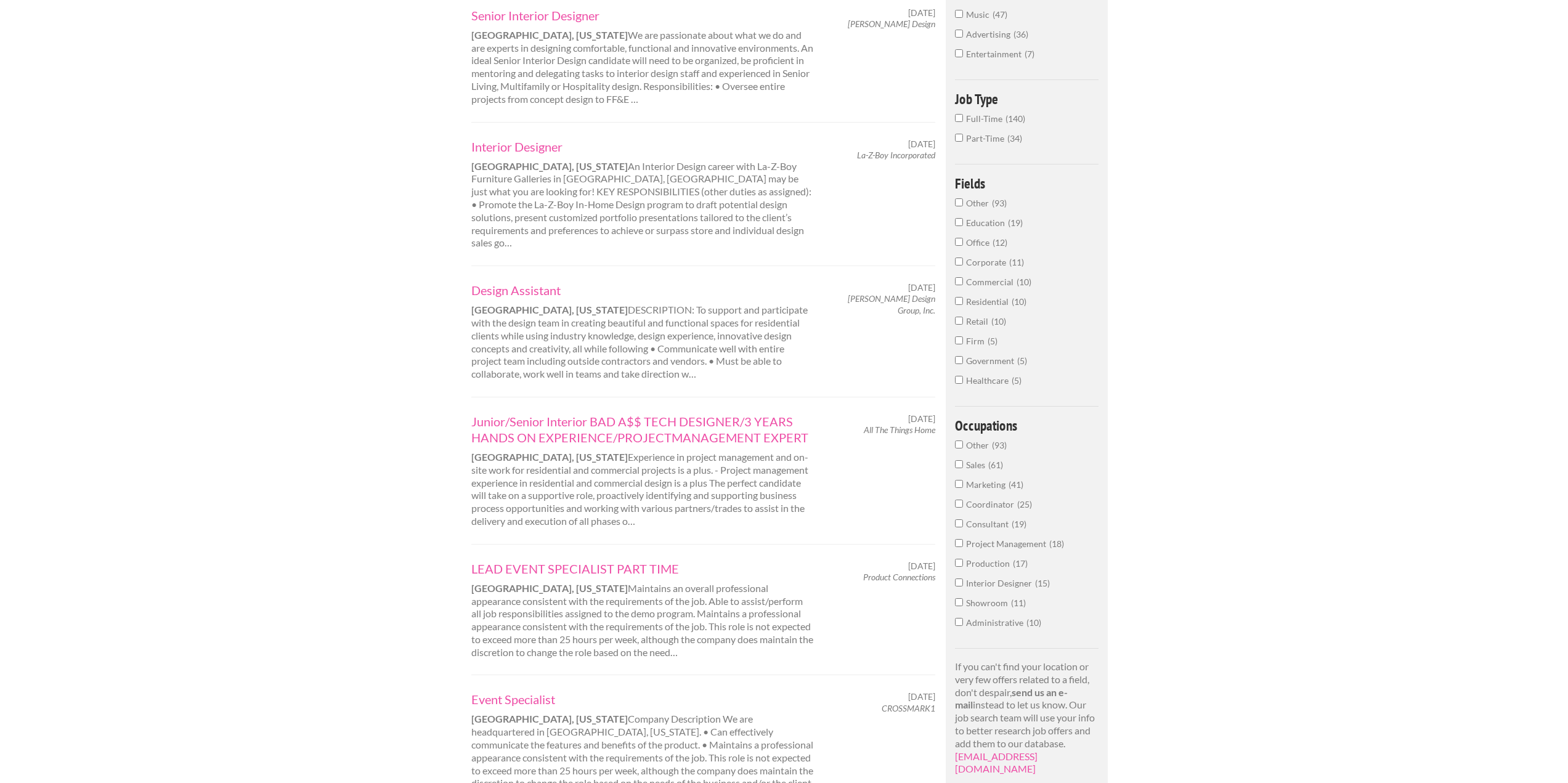
scroll to position [0, 0]
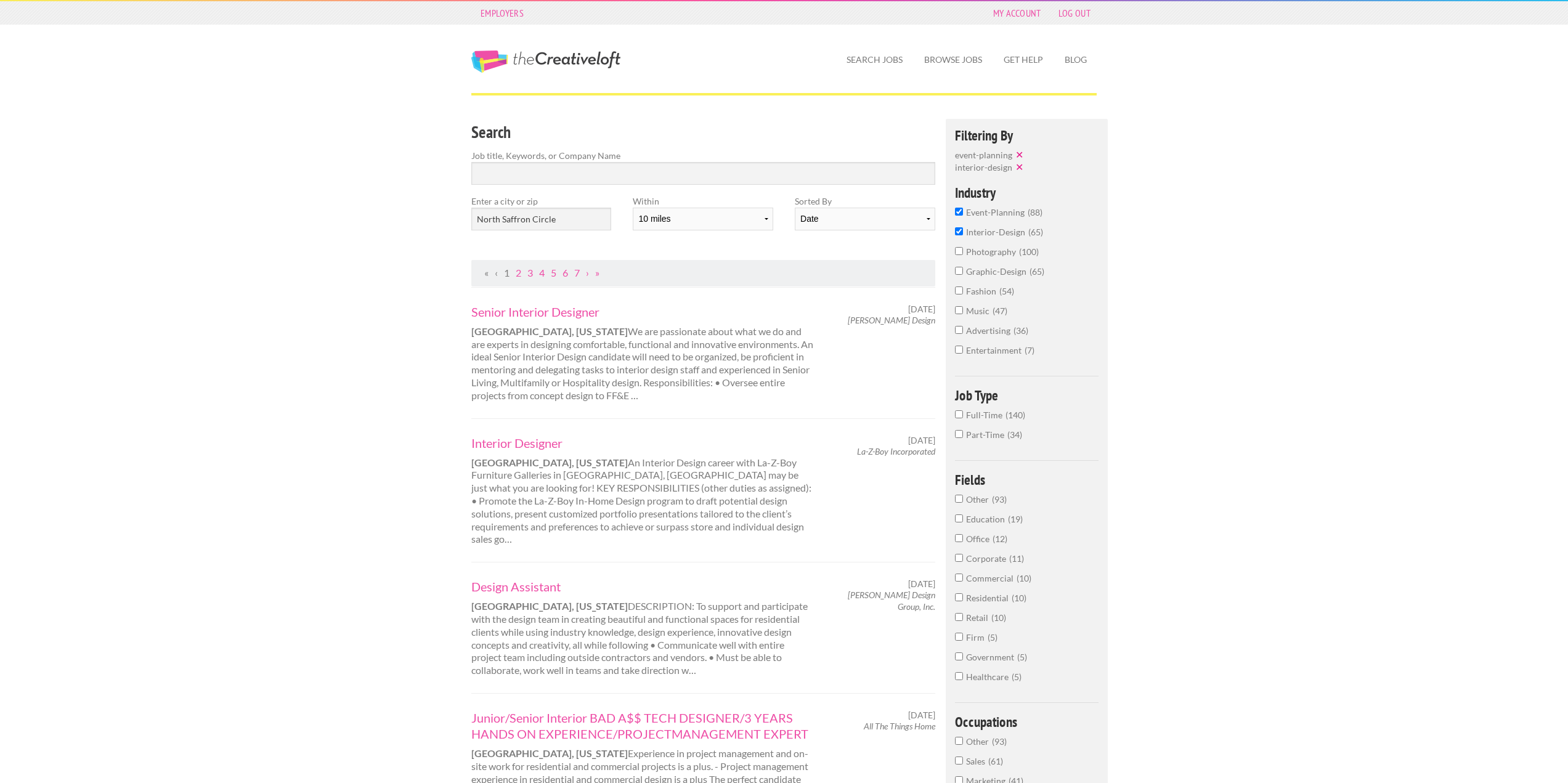
drag, startPoint x: 979, startPoint y: 533, endPoint x: 989, endPoint y: 441, distance: 92.5
click at [999, 10] on link "My Account" at bounding box center [1017, 13] width 60 height 18
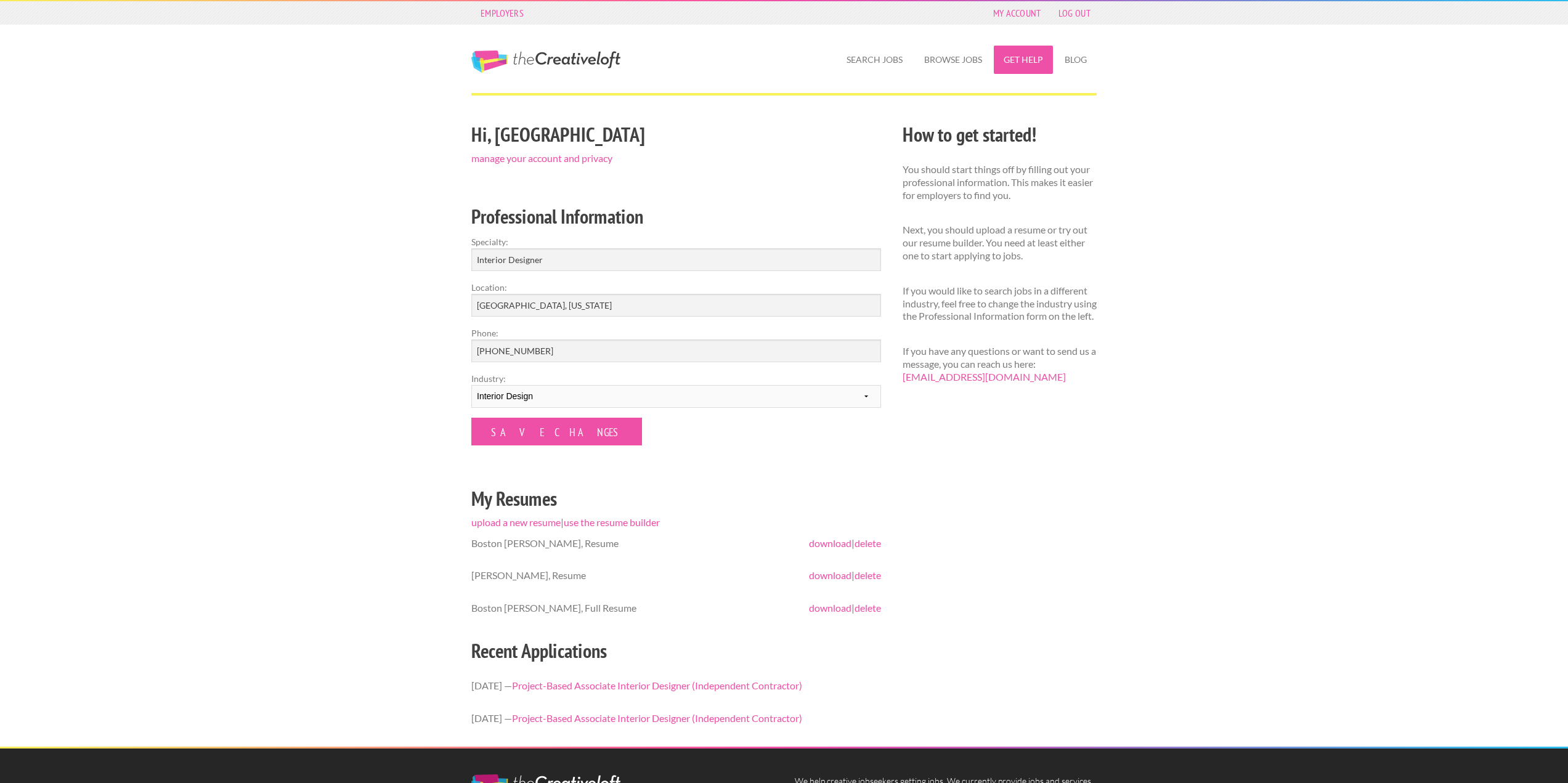
click at [1006, 67] on link "Get Help" at bounding box center [1023, 60] width 59 height 28
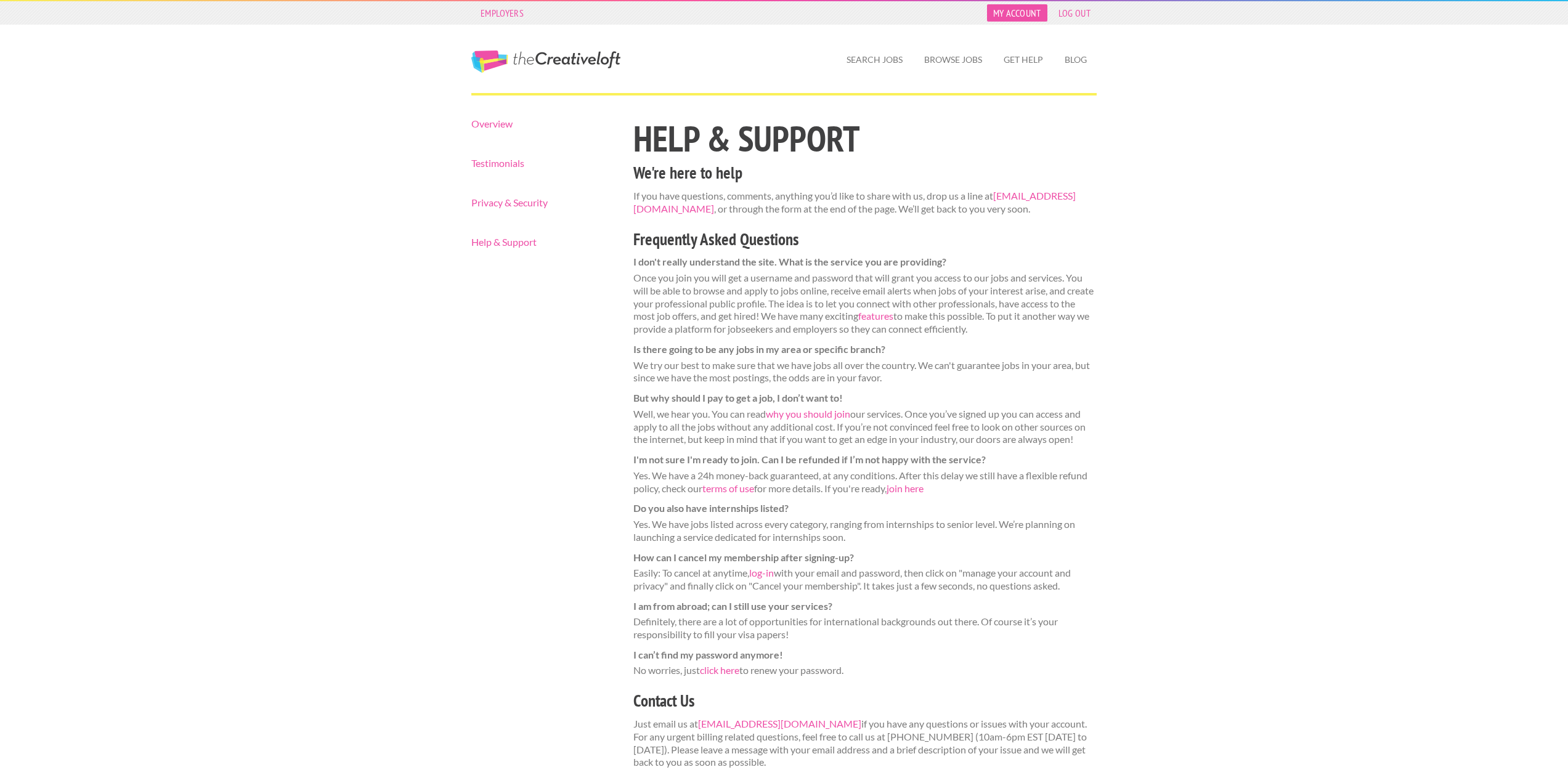
click at [1019, 15] on link "My Account" at bounding box center [1017, 13] width 60 height 18
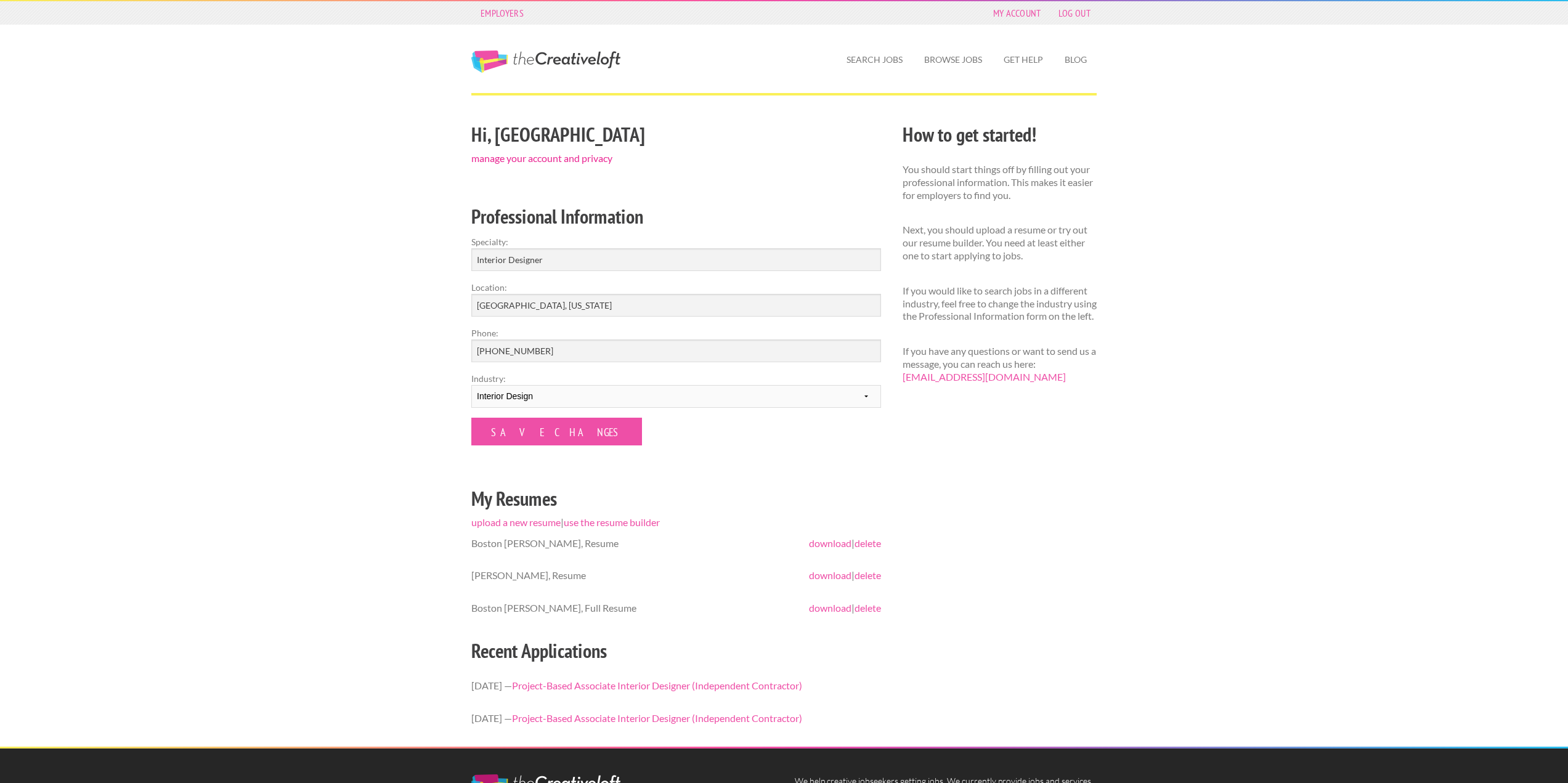
click at [583, 162] on link "manage your account and privacy" at bounding box center [542, 158] width 141 height 12
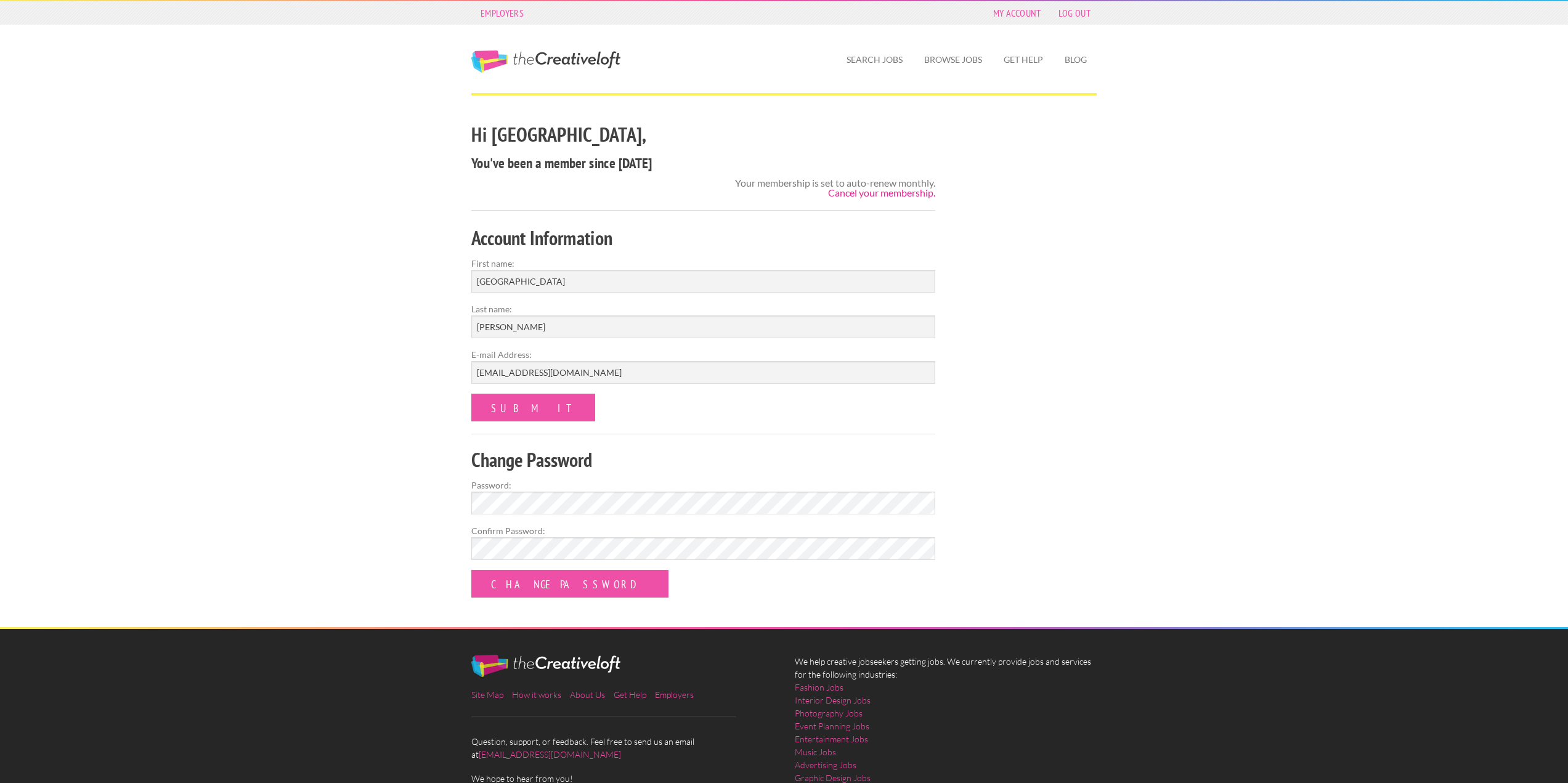
click at [876, 196] on link "Cancel your membership." at bounding box center [881, 193] width 108 height 12
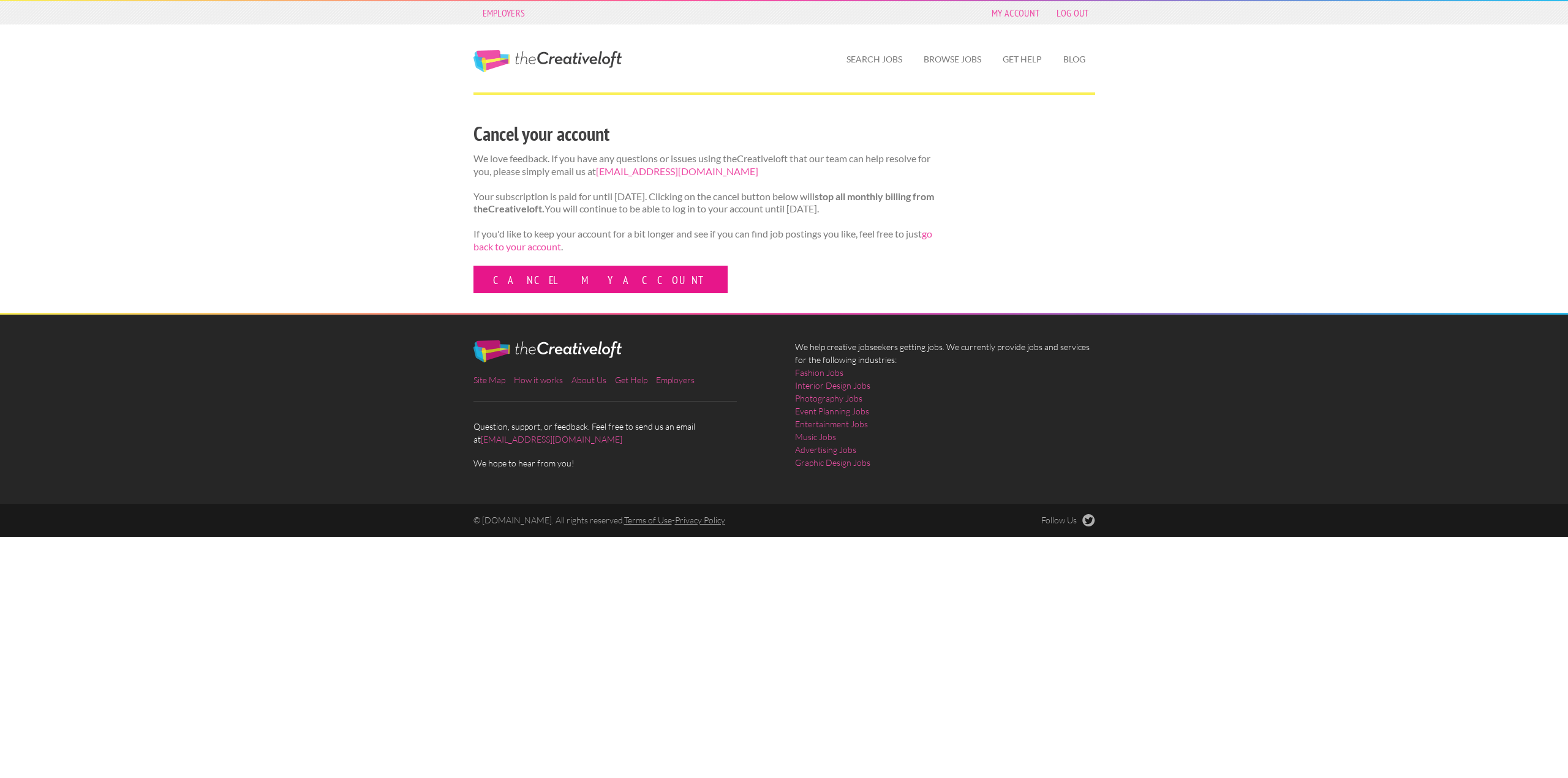
click at [572, 293] on link "Cancel my account" at bounding box center [601, 279] width 254 height 27
